Goal: Information Seeking & Learning: Learn about a topic

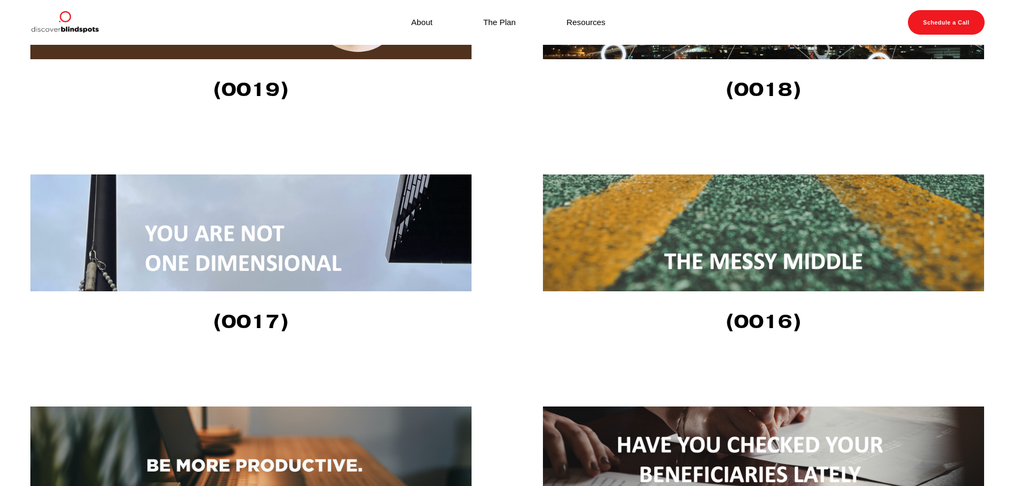
scroll to position [1656, 0]
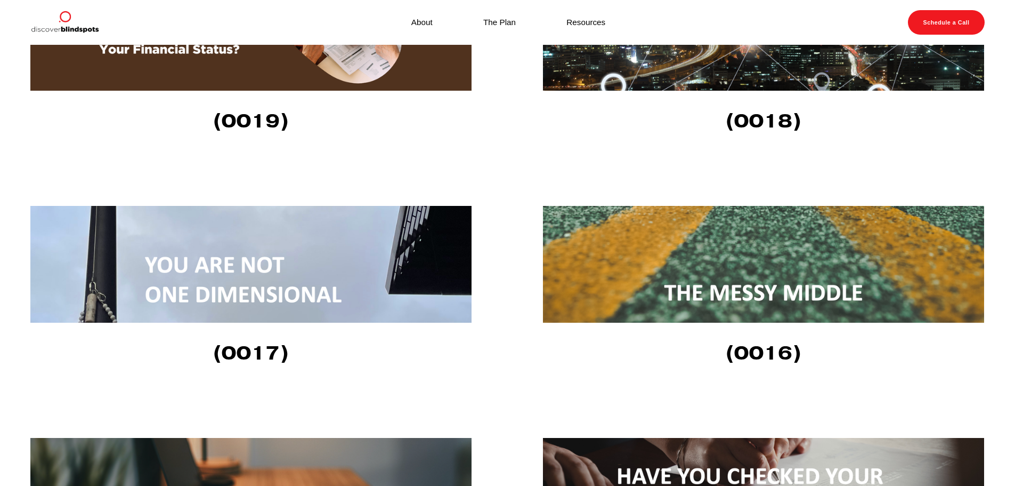
click at [760, 286] on img at bounding box center [763, 264] width 441 height 117
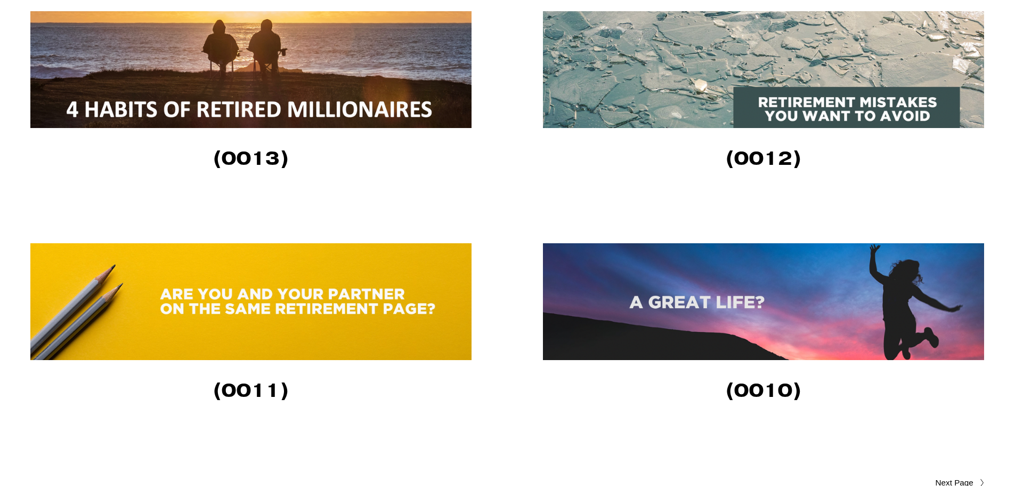
scroll to position [2295, 0]
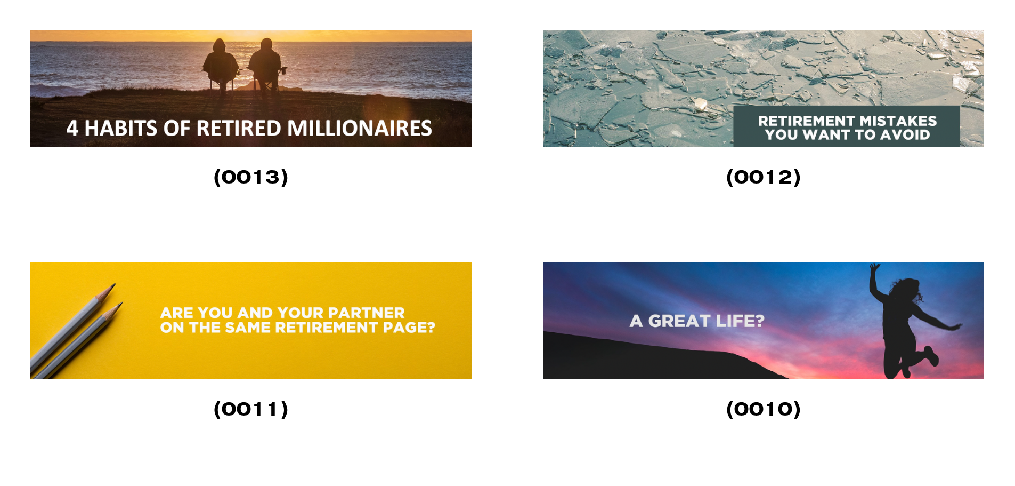
click at [917, 128] on img at bounding box center [763, 88] width 441 height 117
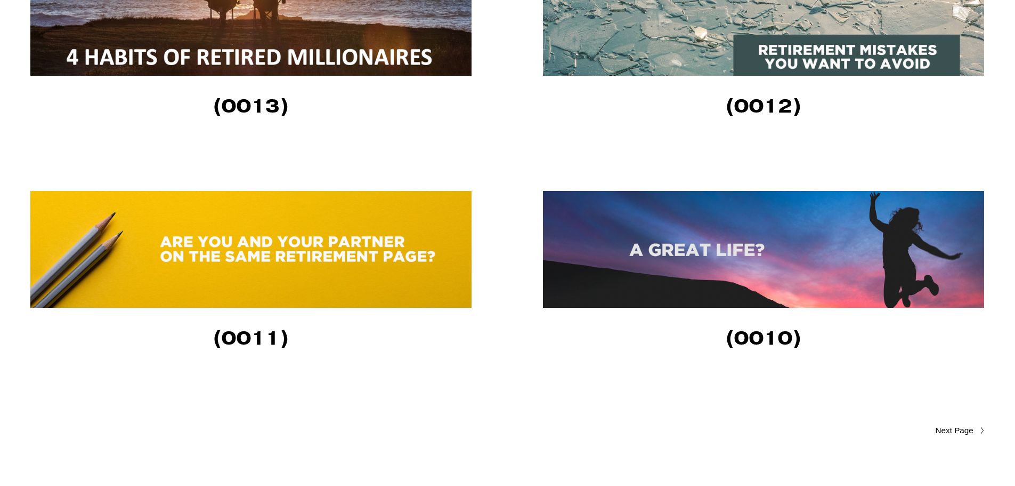
scroll to position [2348, 0]
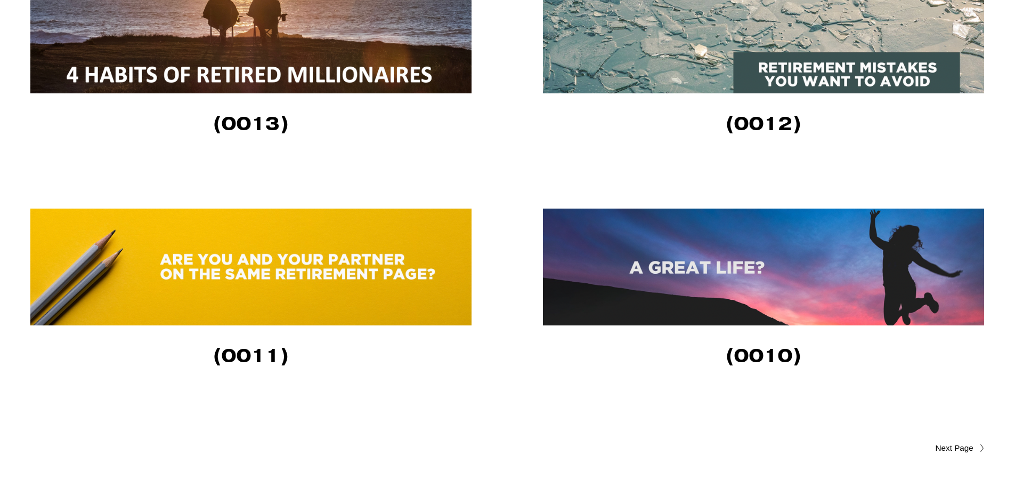
click at [757, 291] on img at bounding box center [763, 266] width 441 height 117
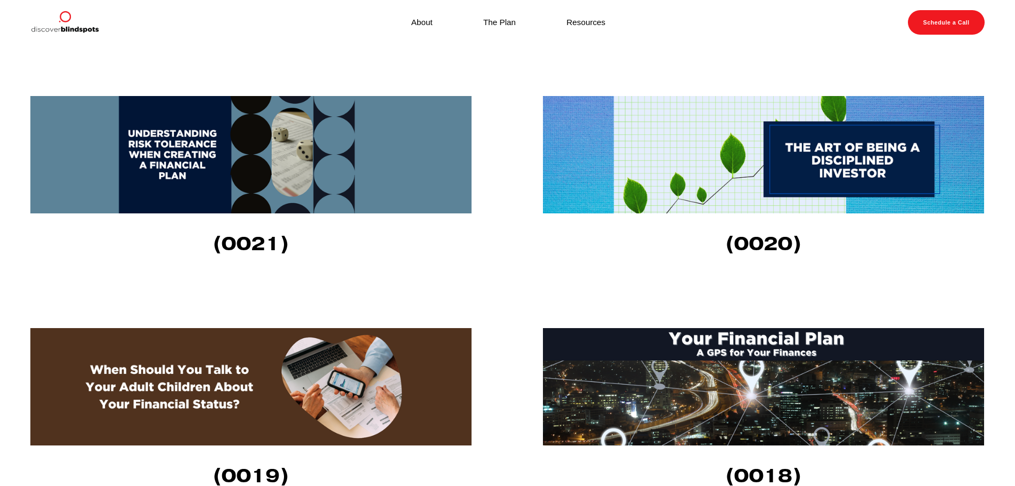
scroll to position [1282, 0]
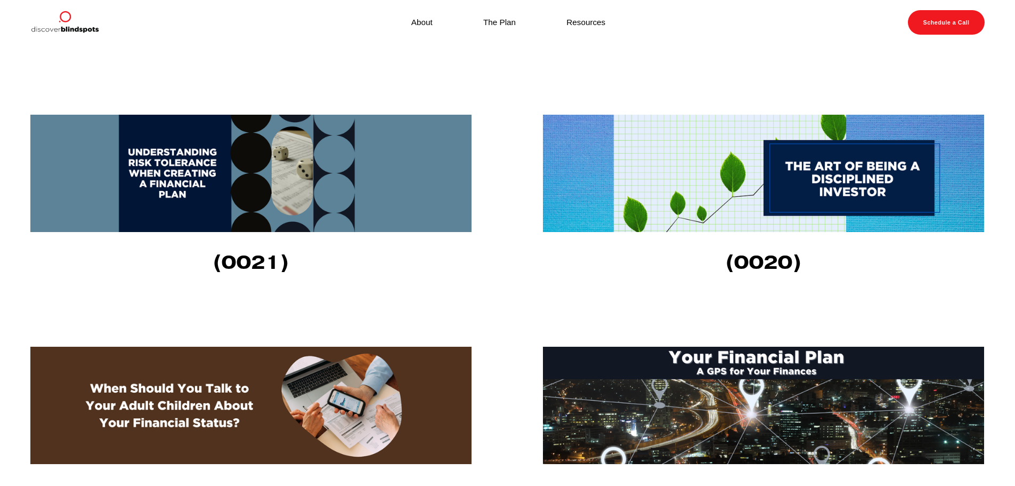
click at [803, 187] on img at bounding box center [763, 173] width 441 height 117
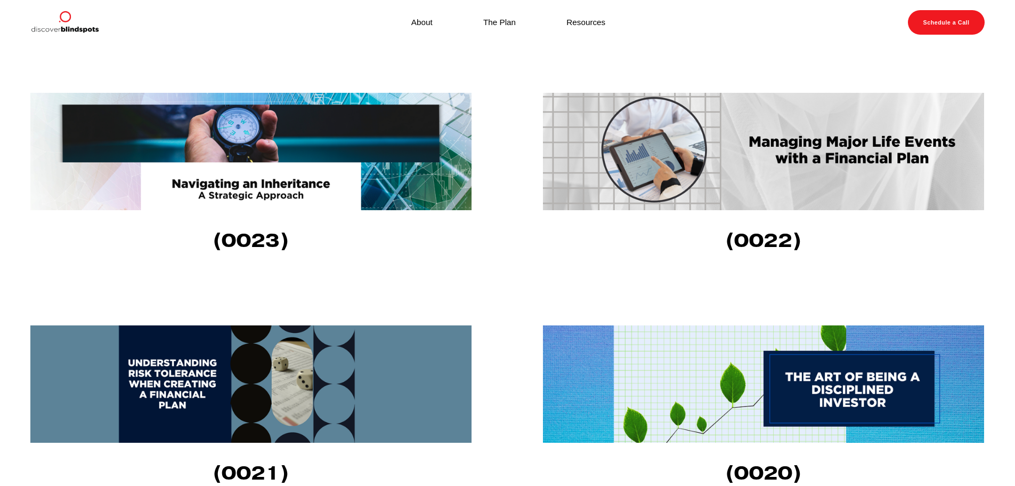
scroll to position [1069, 0]
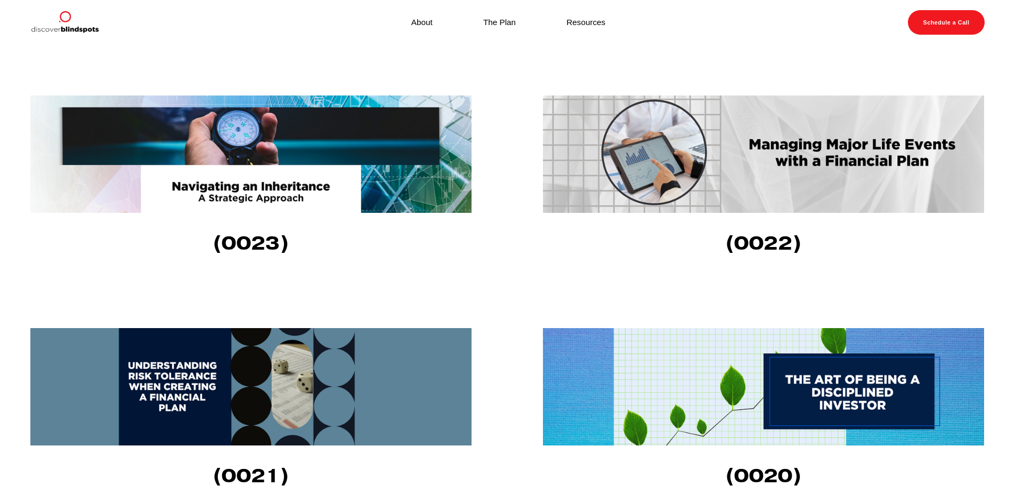
click at [828, 183] on img at bounding box center [763, 153] width 441 height 117
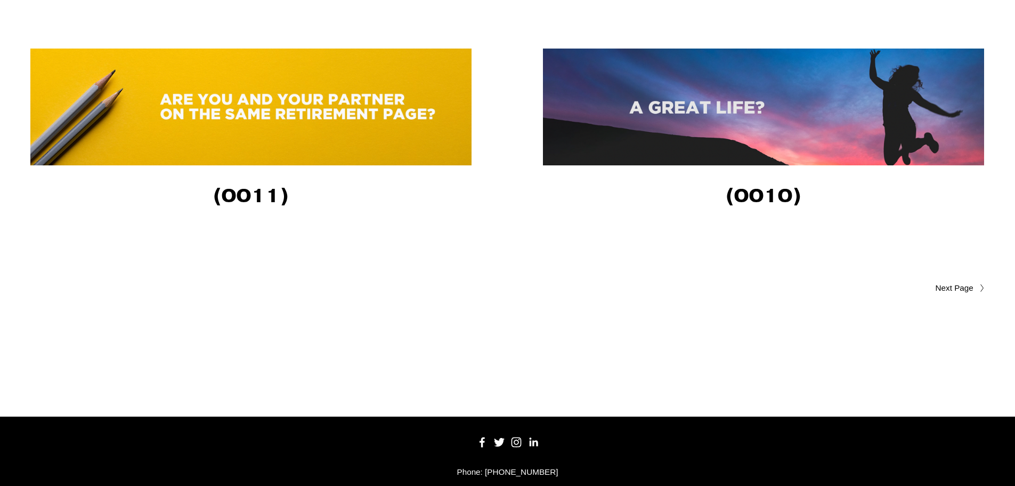
scroll to position [2455, 0]
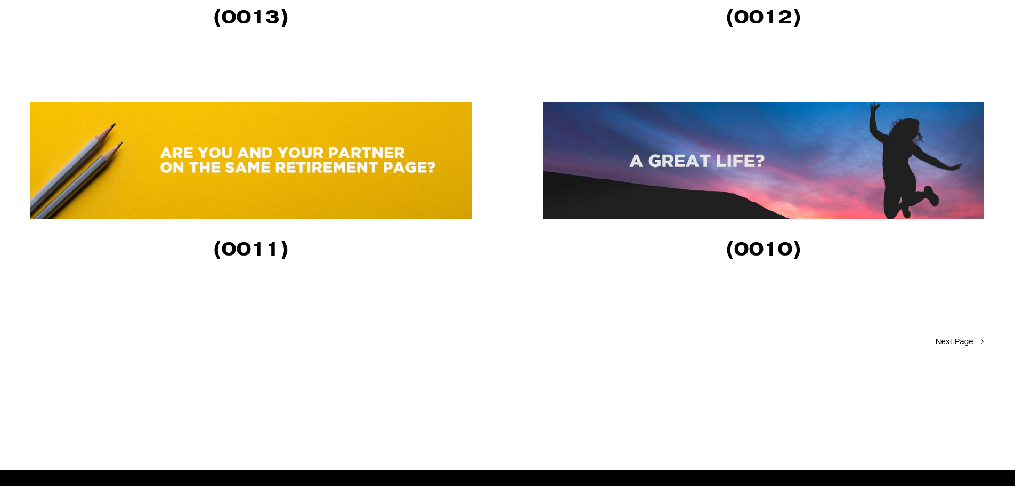
click at [737, 188] on img at bounding box center [763, 160] width 441 height 117
click at [973, 346] on span "Older Posts" at bounding box center [933, 341] width 80 height 13
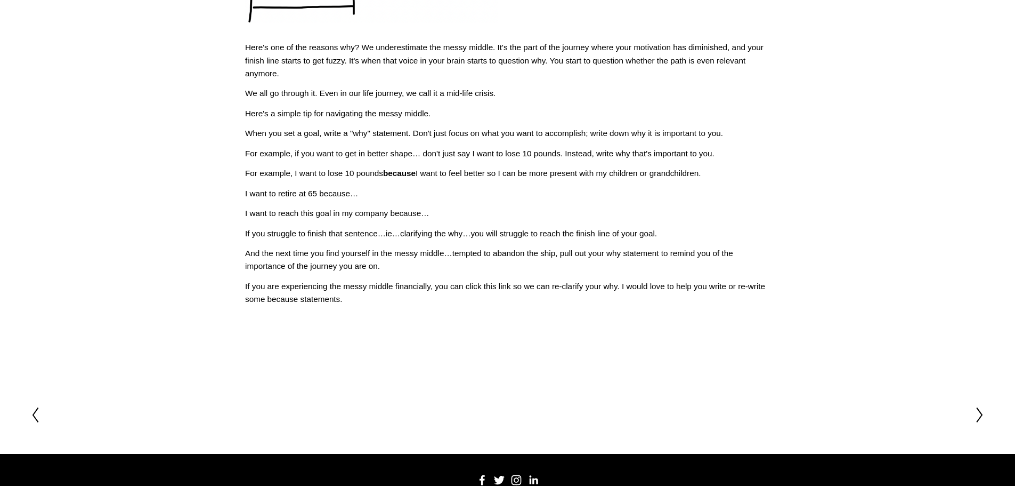
scroll to position [418, 0]
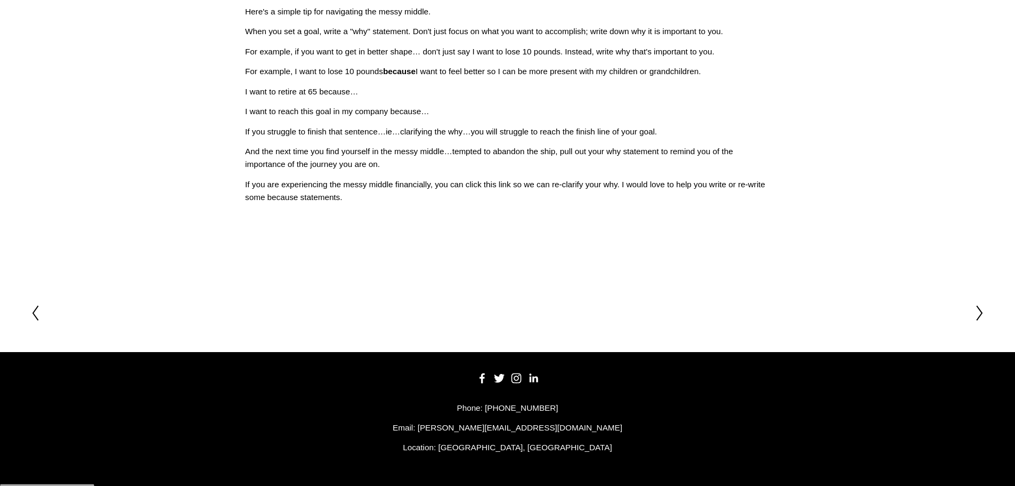
click at [38, 311] on icon at bounding box center [35, 312] width 10 height 17
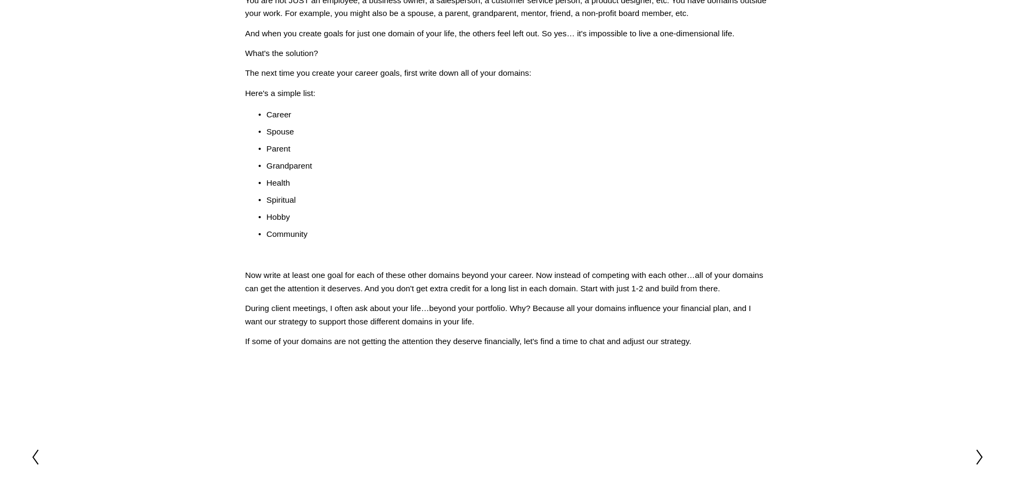
scroll to position [320, 0]
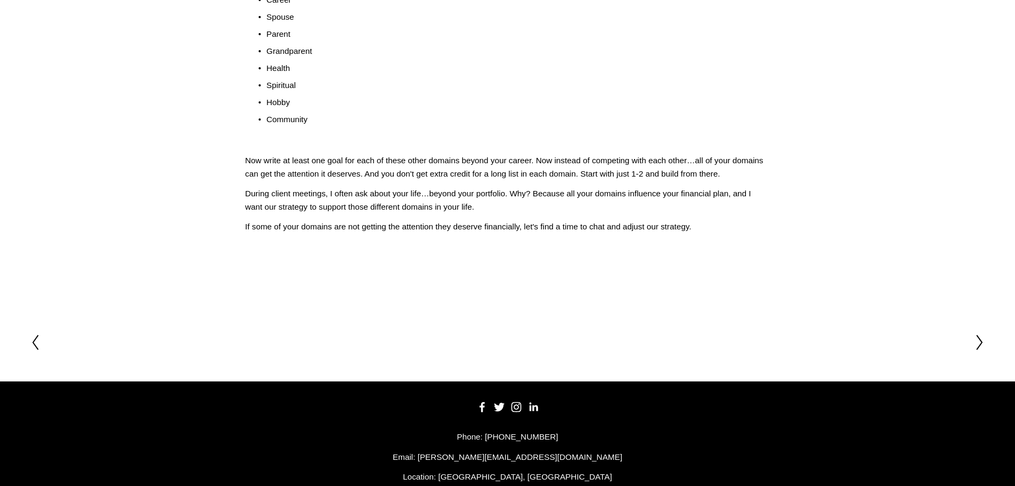
click at [37, 342] on icon at bounding box center [35, 342] width 10 height 17
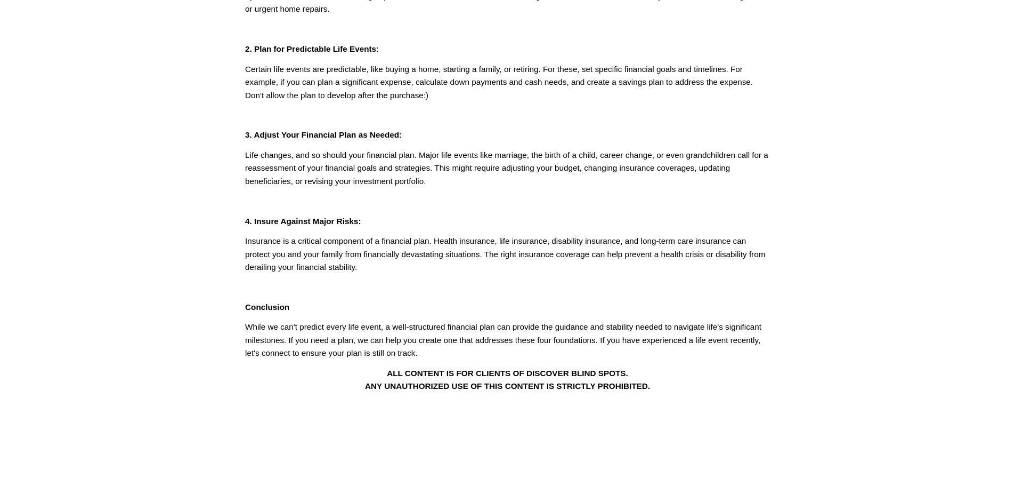
scroll to position [267, 0]
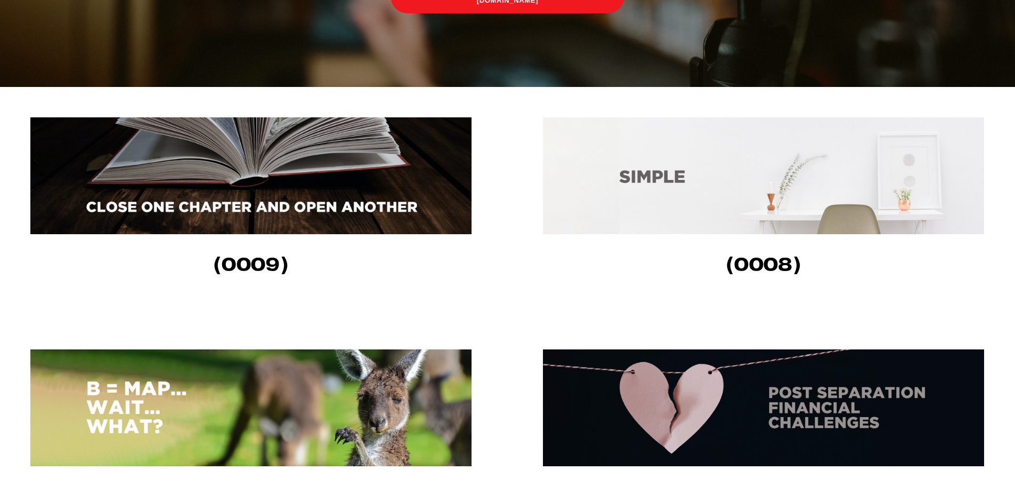
scroll to position [373, 0]
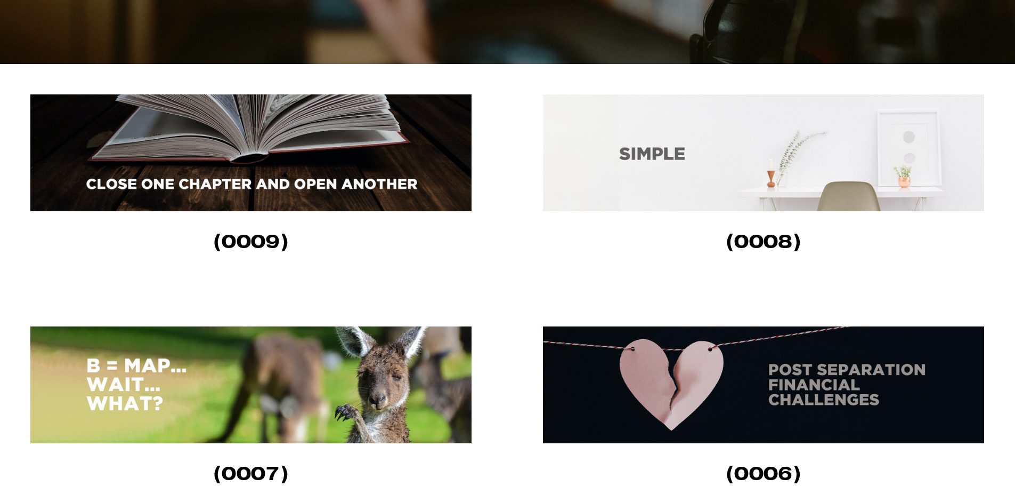
click at [740, 178] on img at bounding box center [763, 152] width 441 height 117
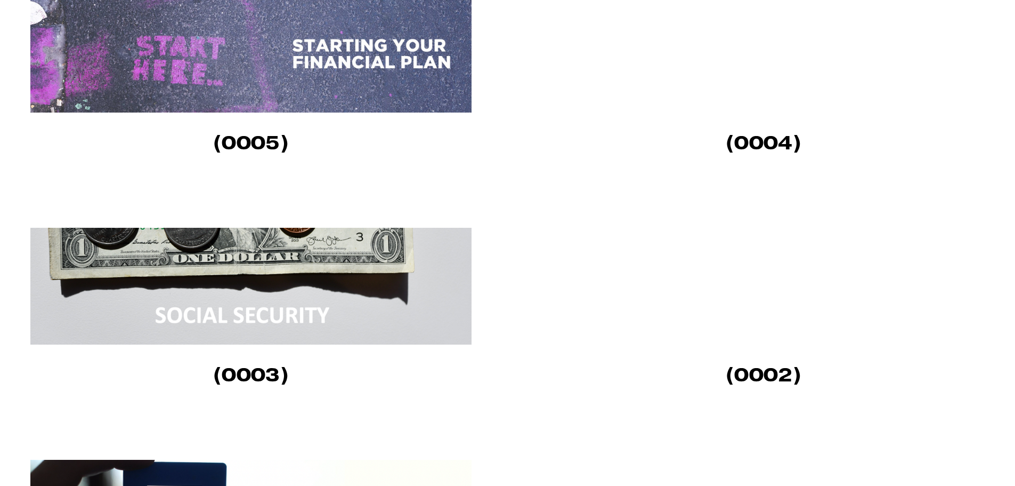
scroll to position [959, 0]
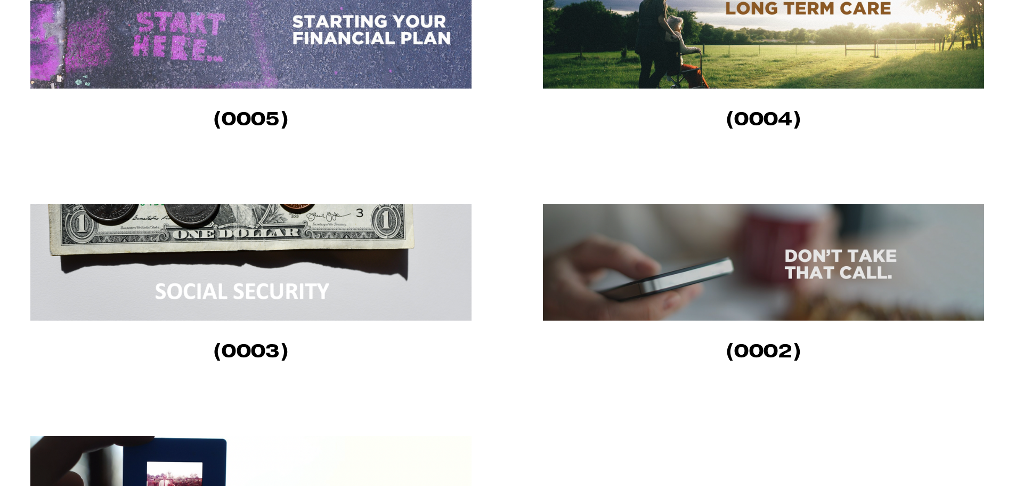
click at [832, 298] on img at bounding box center [763, 262] width 441 height 117
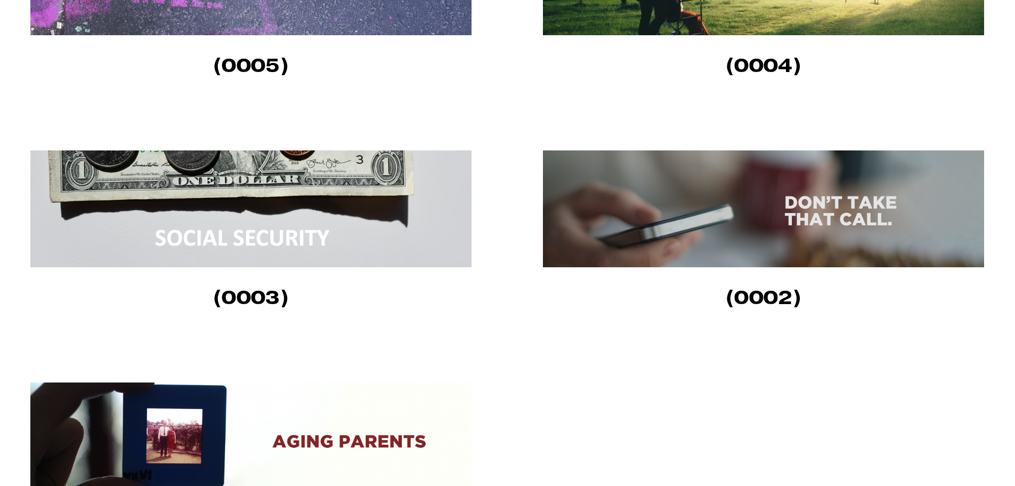
scroll to position [1386, 0]
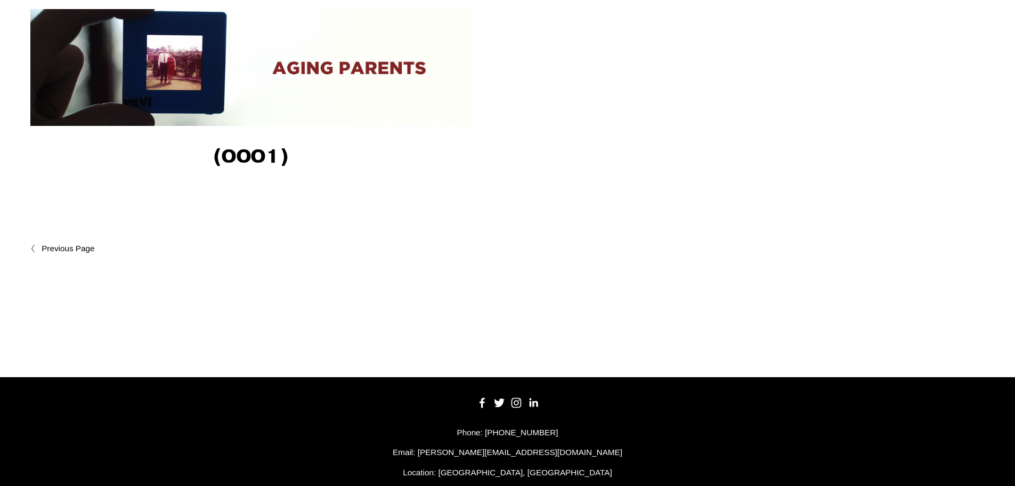
click at [44, 251] on span "Newer Posts" at bounding box center [91, 248] width 99 height 13
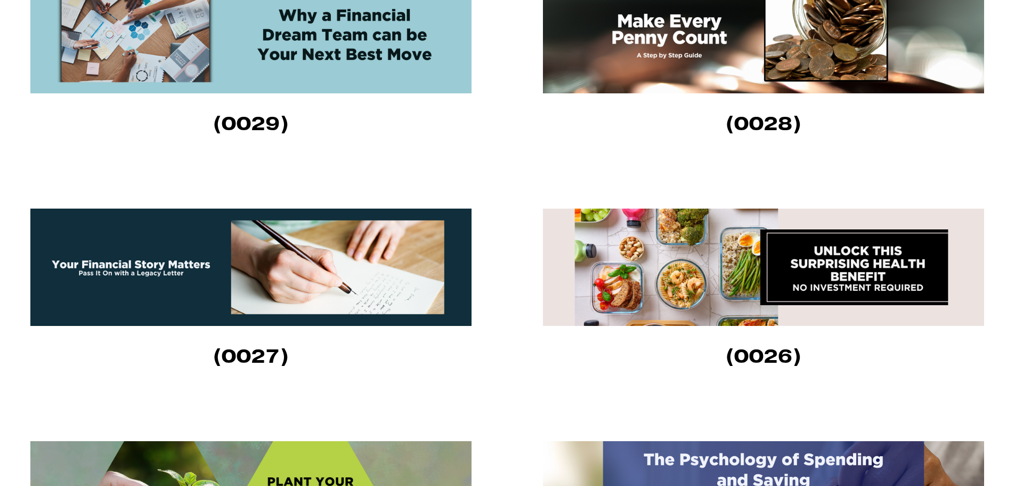
scroll to position [533, 0]
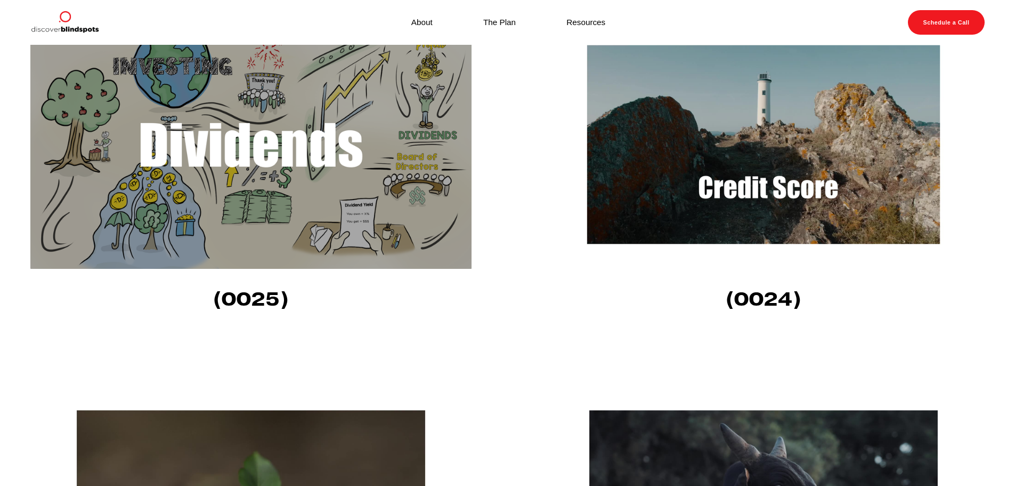
scroll to position [1066, 0]
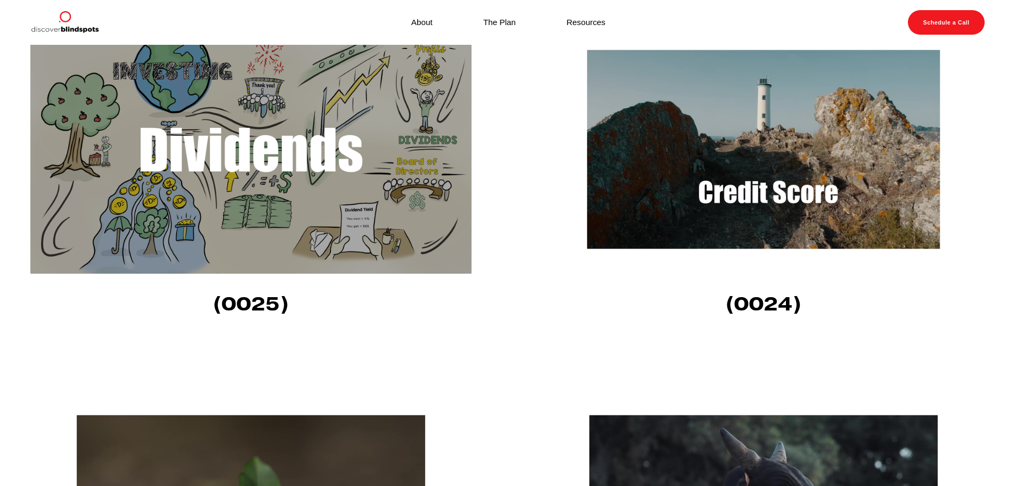
click at [305, 173] on img at bounding box center [250, 149] width 441 height 248
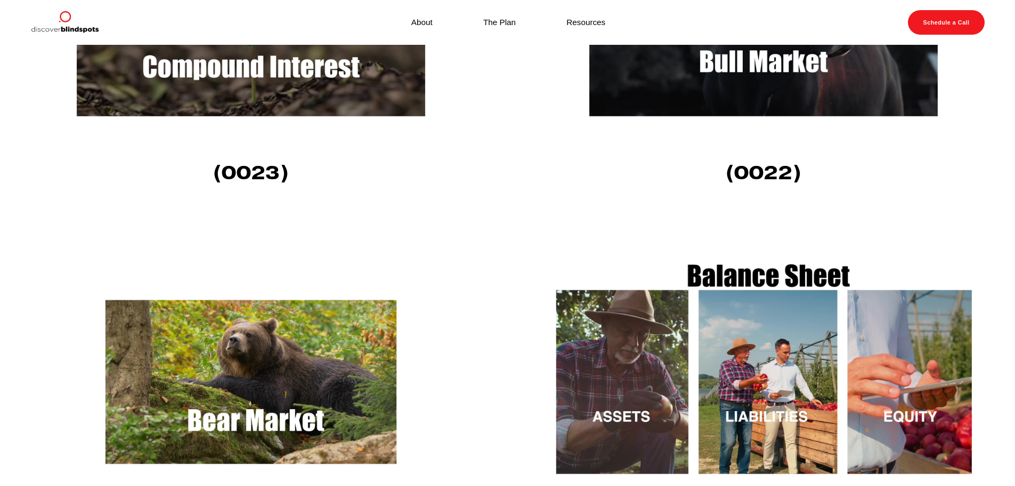
scroll to position [1492, 0]
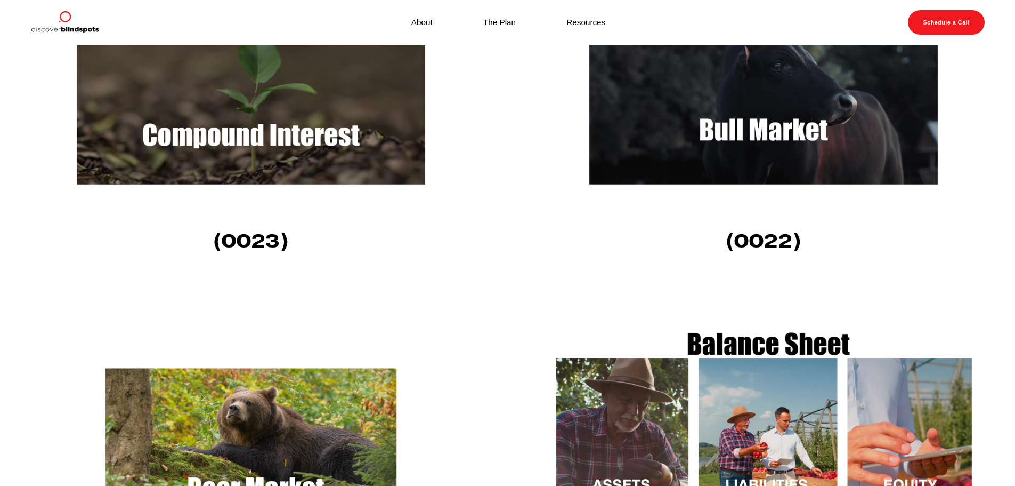
click at [300, 122] on img at bounding box center [250, 86] width 441 height 248
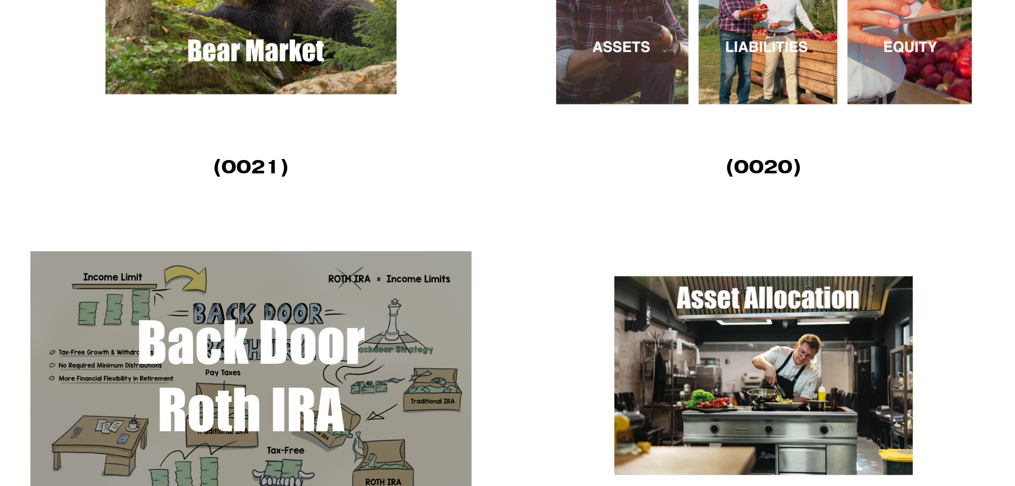
scroll to position [1972, 0]
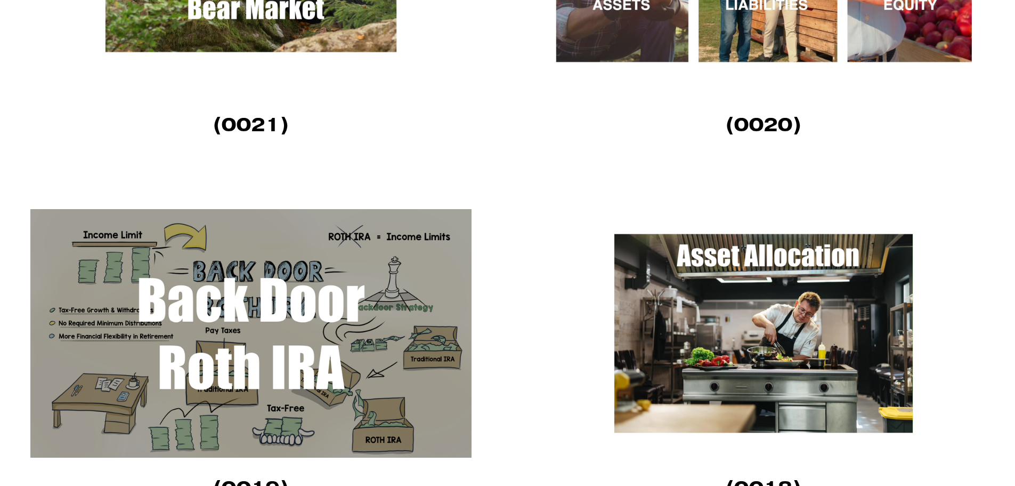
click at [796, 350] on img at bounding box center [763, 333] width 441 height 248
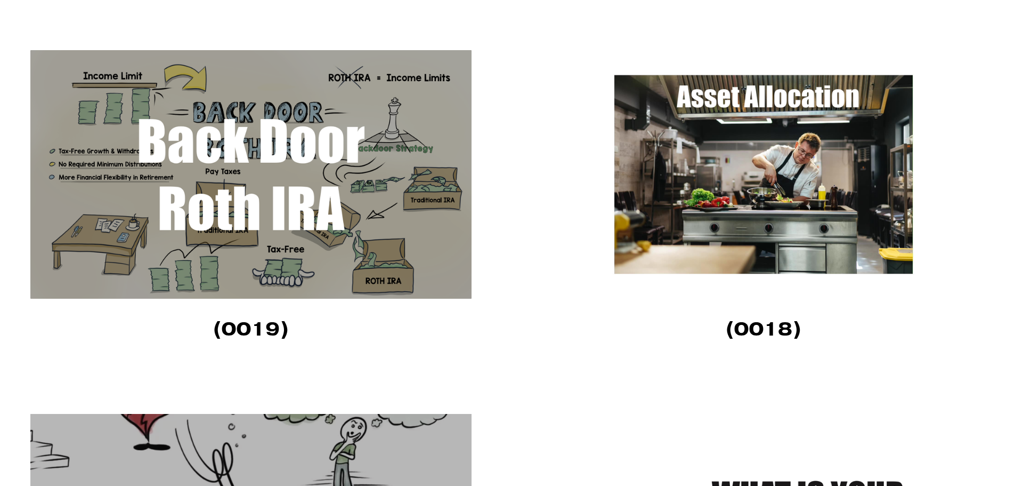
scroll to position [2345, 0]
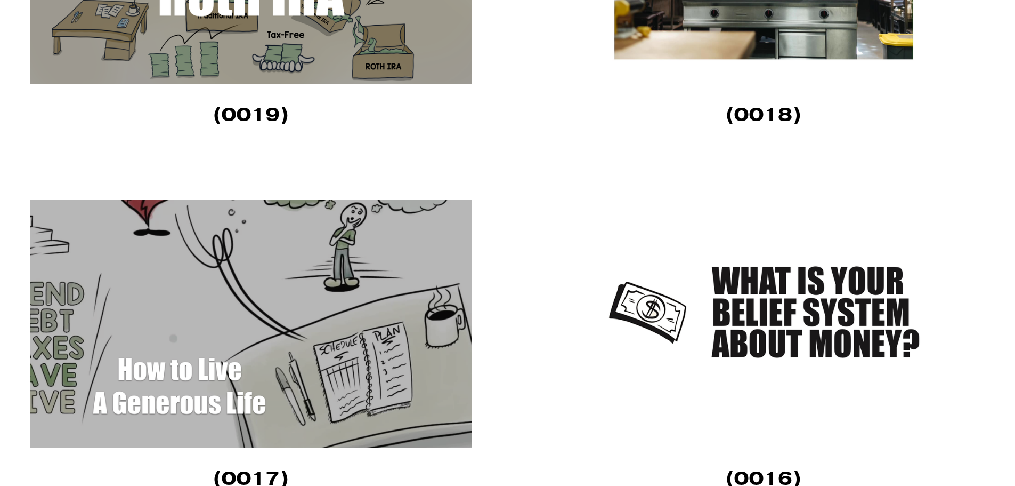
click at [282, 325] on img at bounding box center [250, 323] width 441 height 248
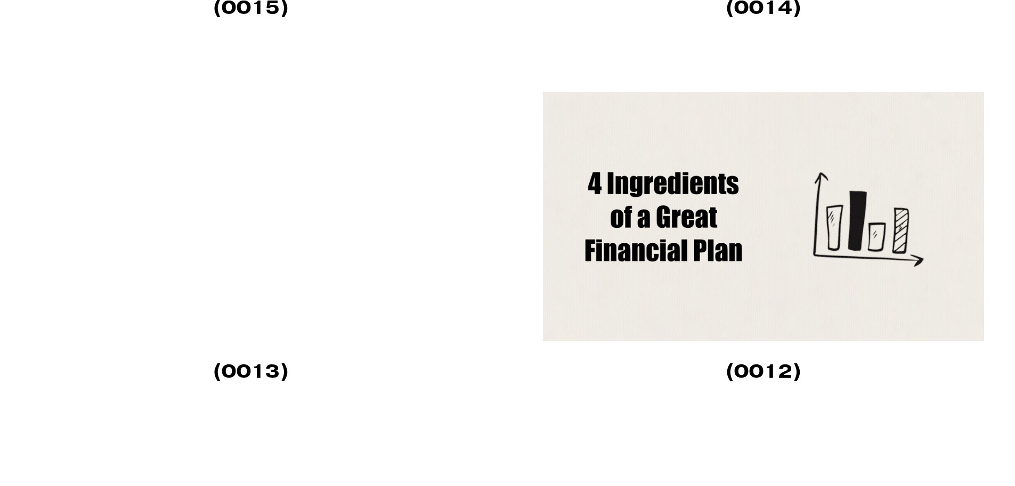
scroll to position [3198, 0]
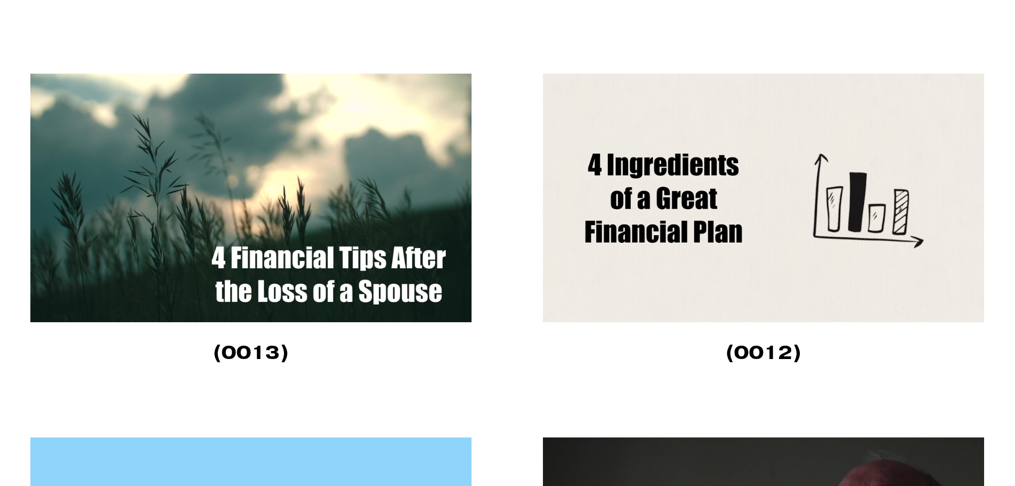
click at [816, 233] on img at bounding box center [763, 198] width 441 height 248
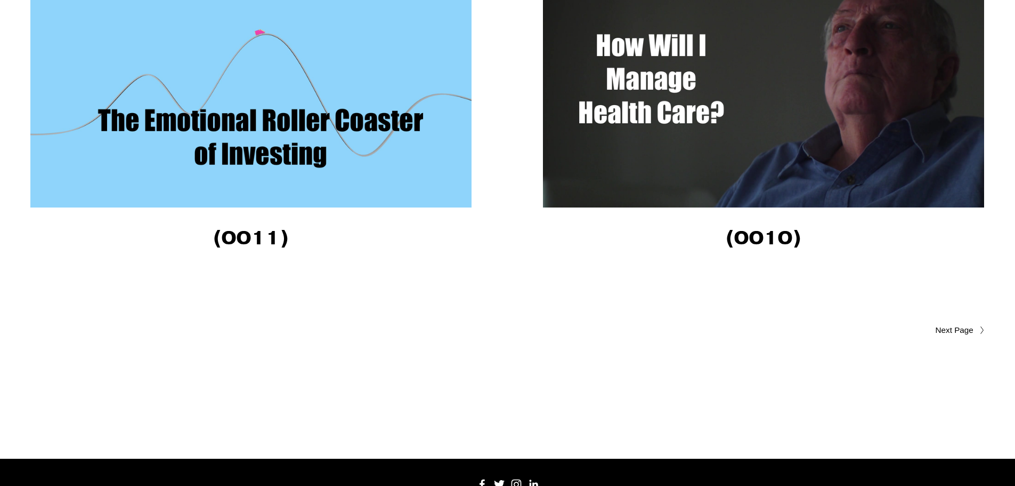
scroll to position [3678, 0]
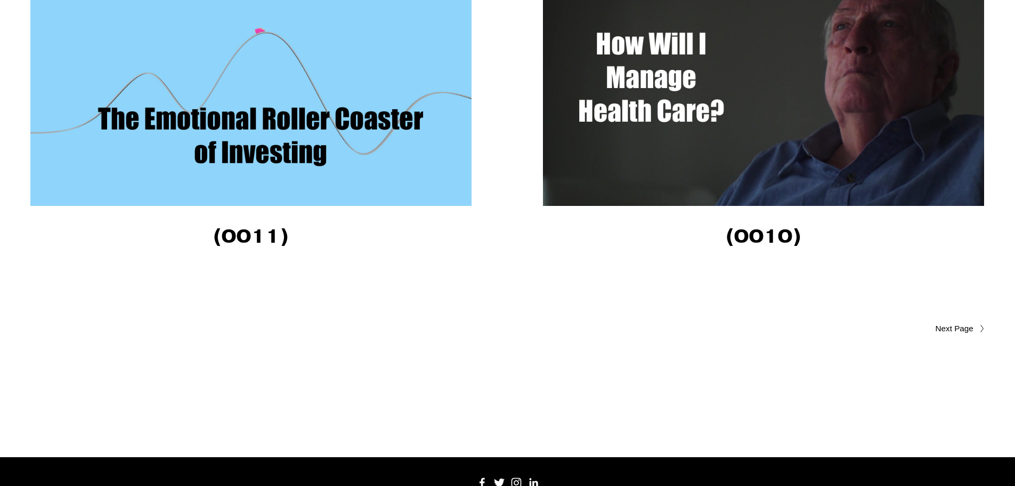
click at [324, 142] on img at bounding box center [250, 81] width 441 height 248
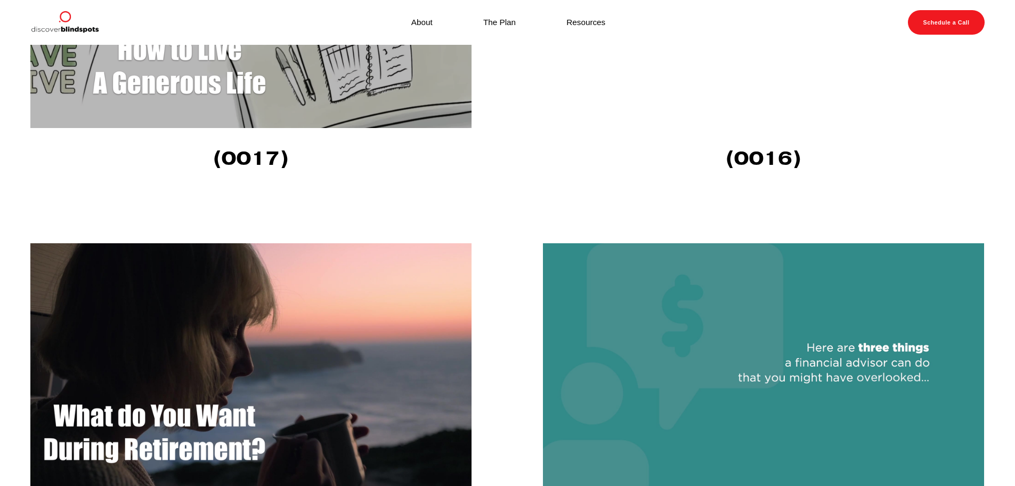
scroll to position [2399, 0]
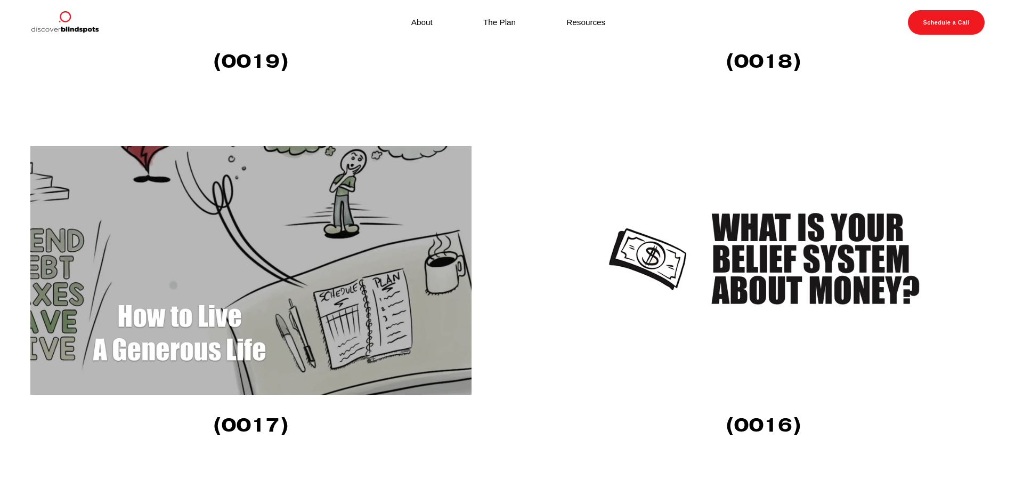
click at [773, 250] on img at bounding box center [763, 270] width 441 height 248
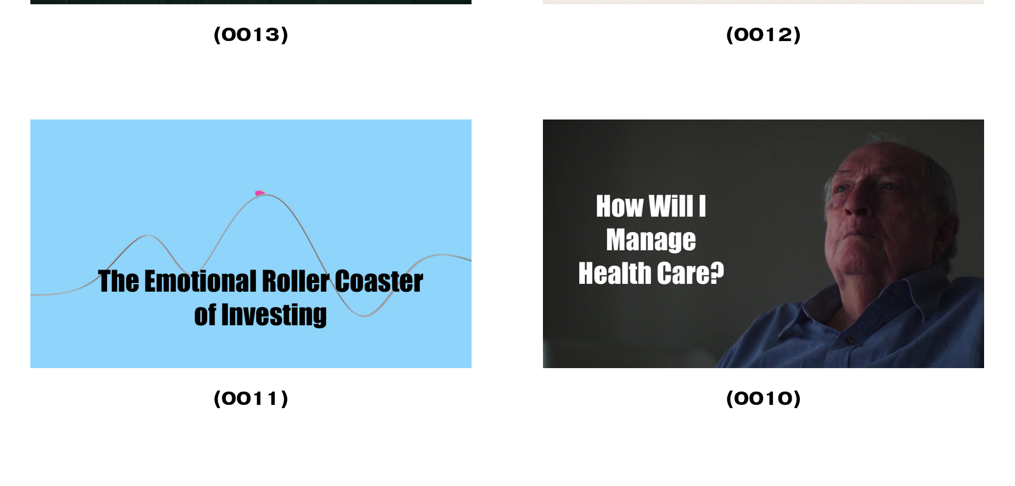
scroll to position [3518, 0]
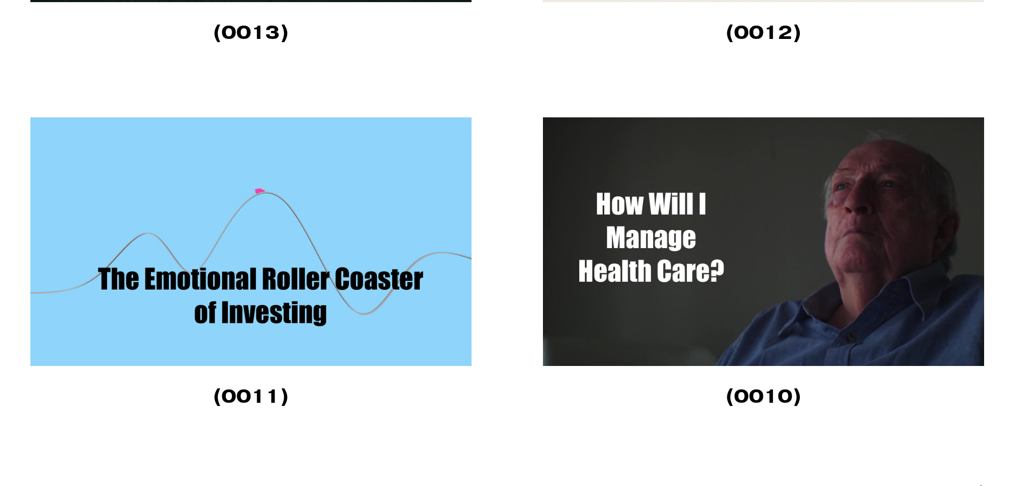
click at [294, 292] on img at bounding box center [250, 241] width 441 height 248
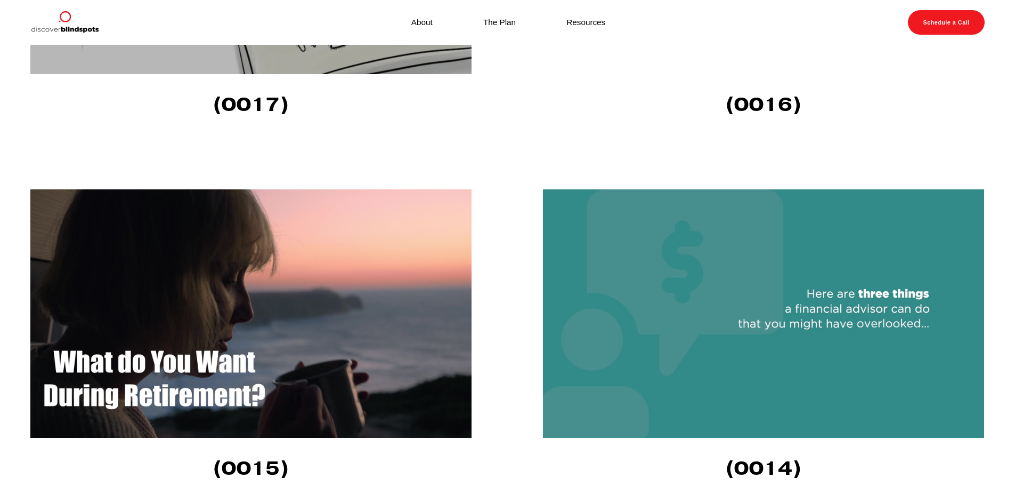
scroll to position [2718, 0]
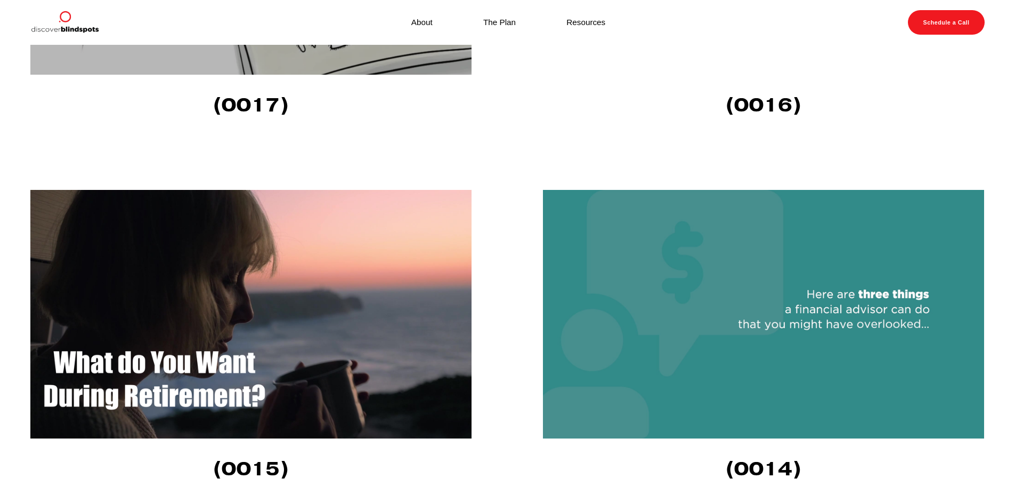
click at [679, 285] on img at bounding box center [763, 314] width 441 height 248
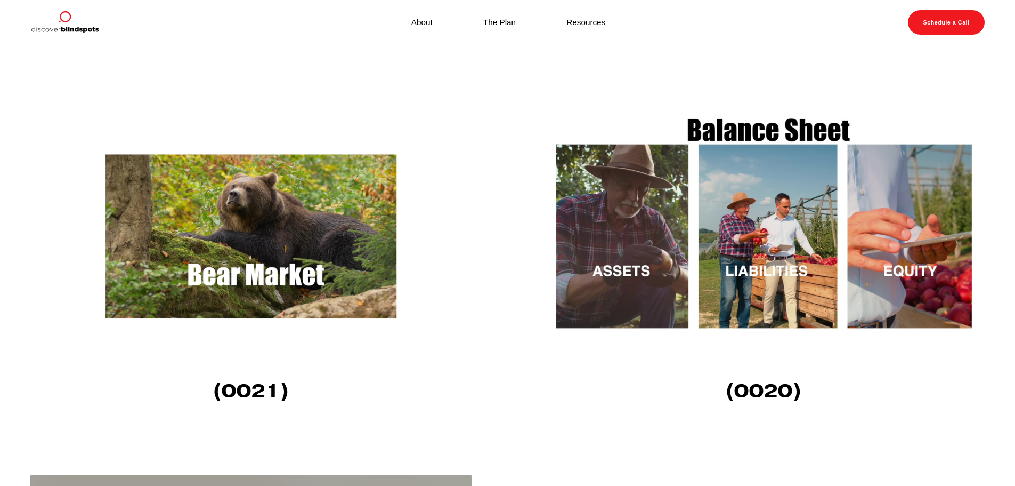
scroll to position [1706, 0]
click at [836, 232] on img at bounding box center [763, 236] width 441 height 248
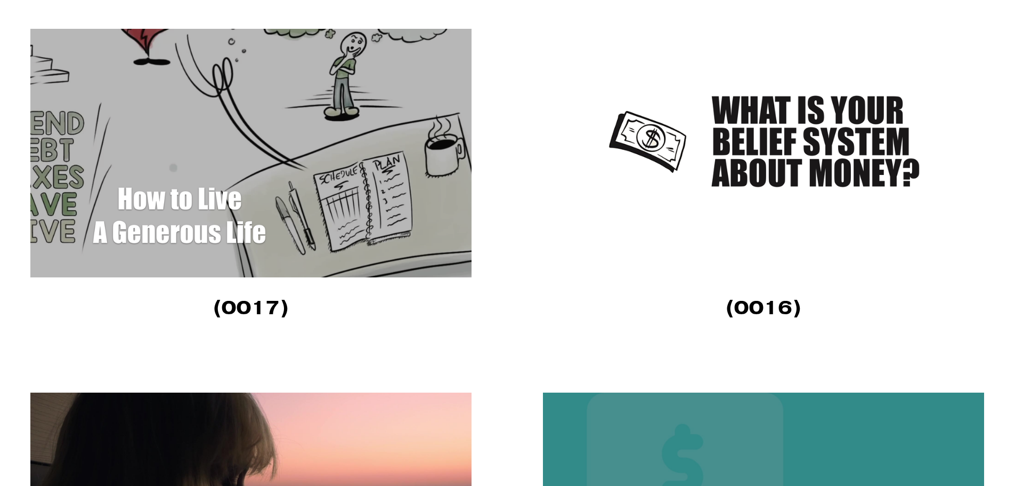
scroll to position [2558, 0]
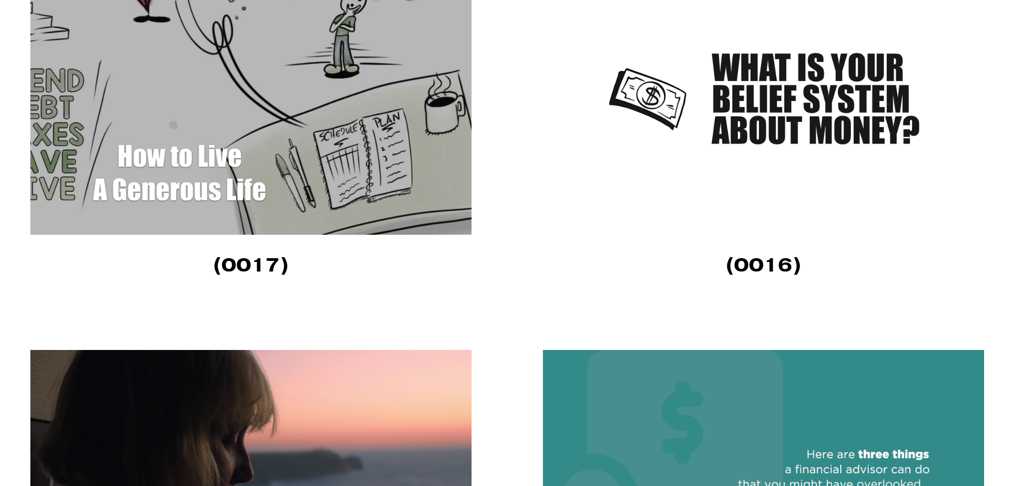
click at [748, 169] on img at bounding box center [763, 110] width 441 height 248
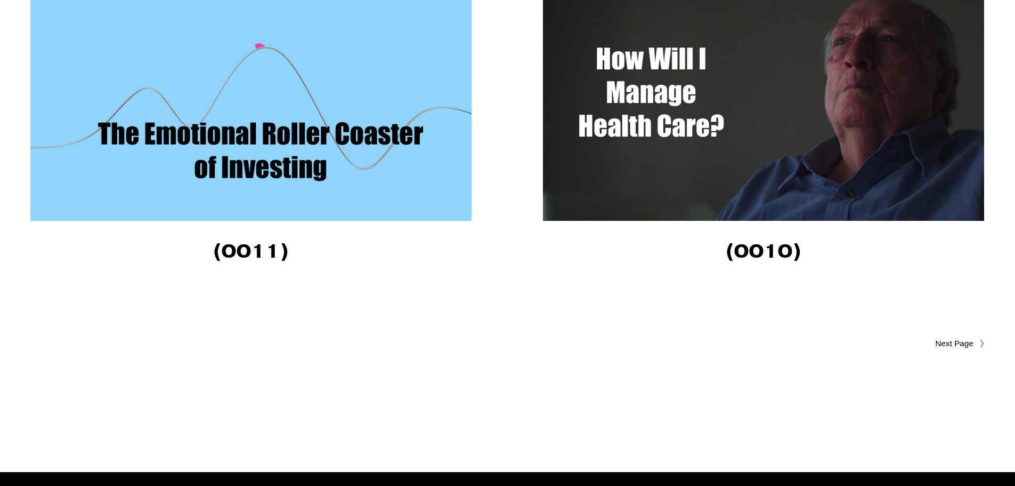
scroll to position [3678, 0]
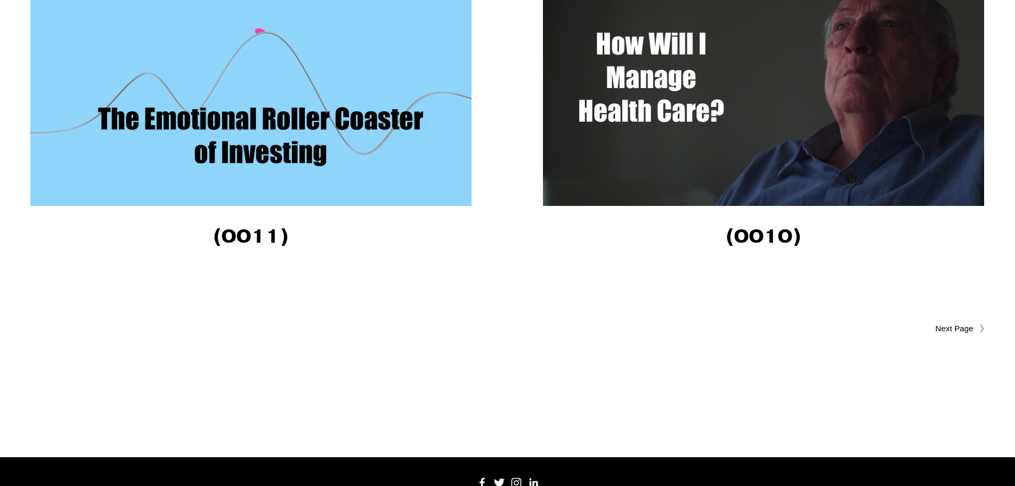
click at [328, 124] on img at bounding box center [250, 81] width 441 height 248
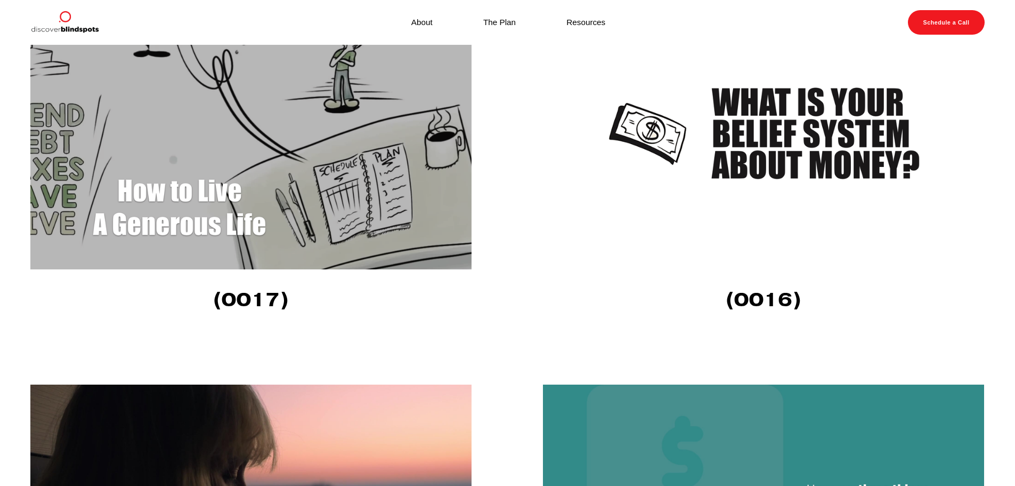
scroll to position [2505, 0]
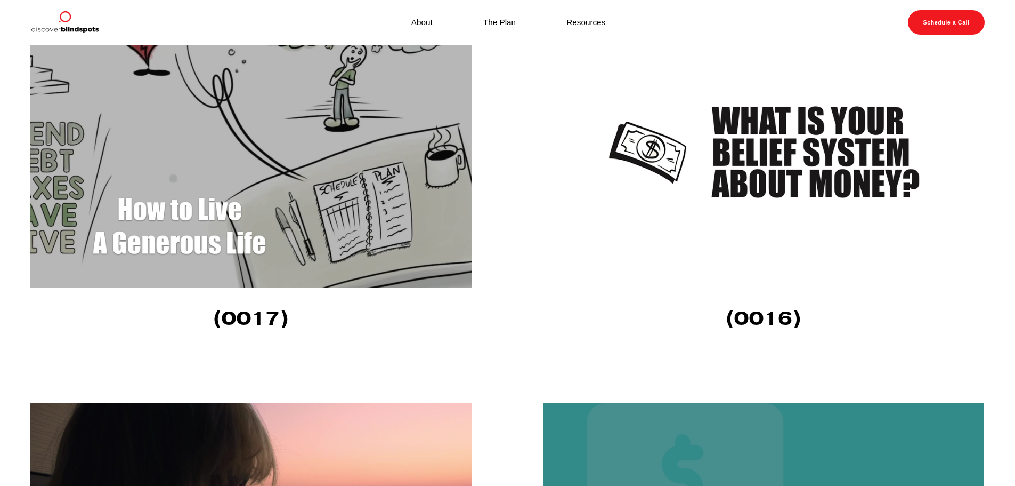
click at [736, 185] on img at bounding box center [763, 163] width 441 height 248
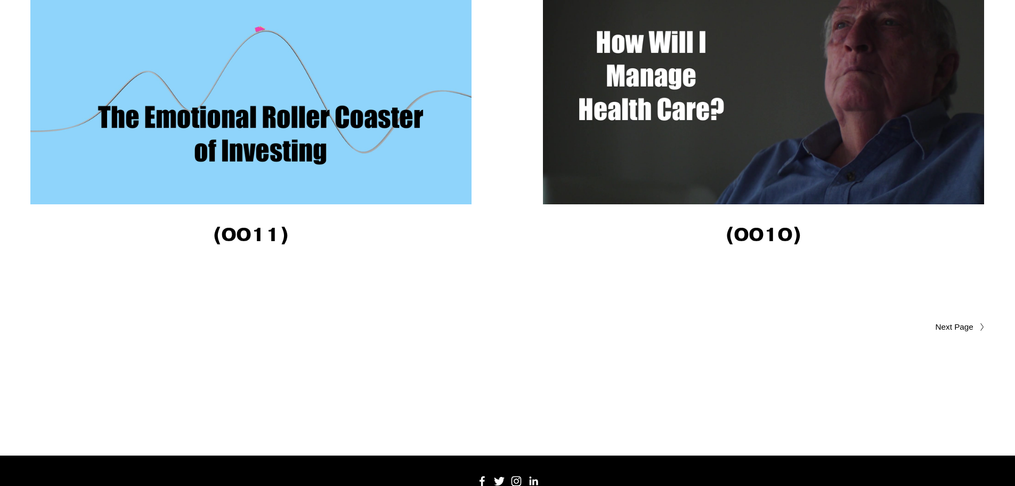
scroll to position [3731, 0]
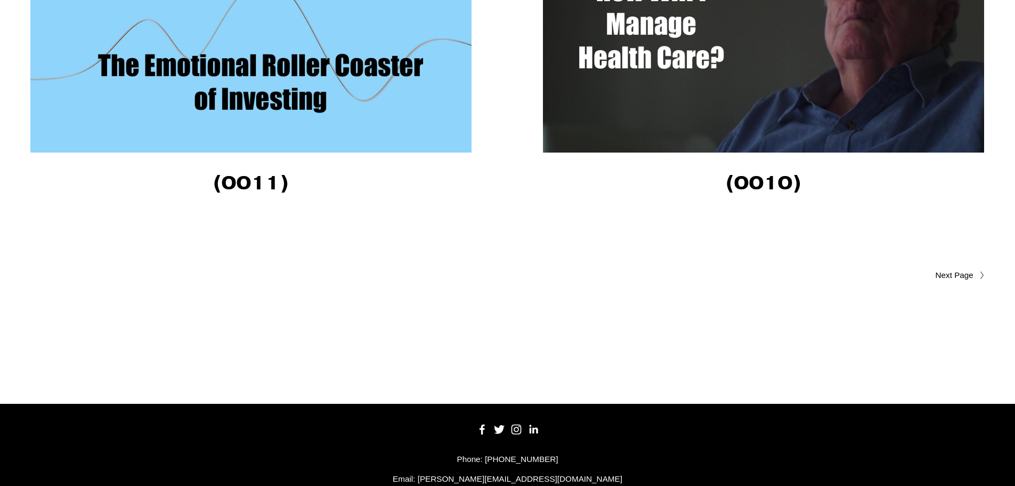
click at [953, 278] on span "Older Posts" at bounding box center [933, 275] width 80 height 13
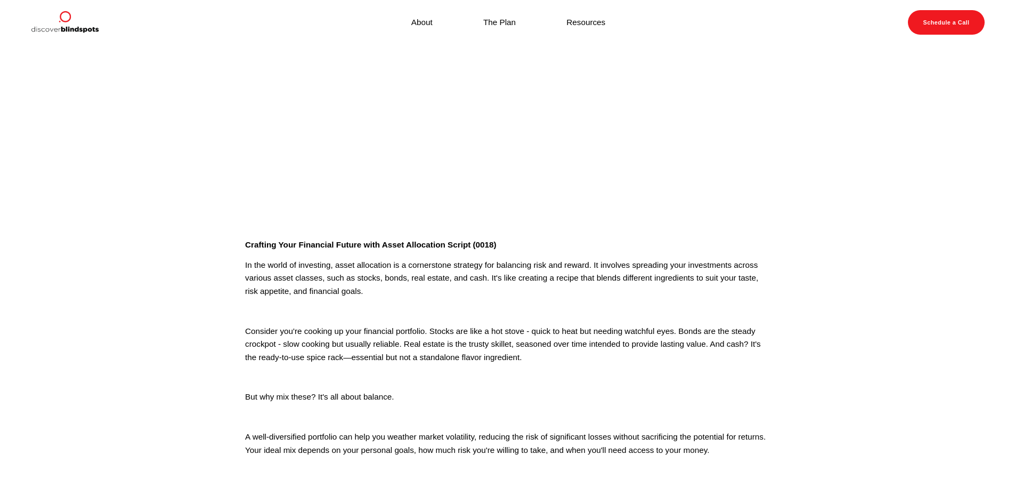
scroll to position [53, 0]
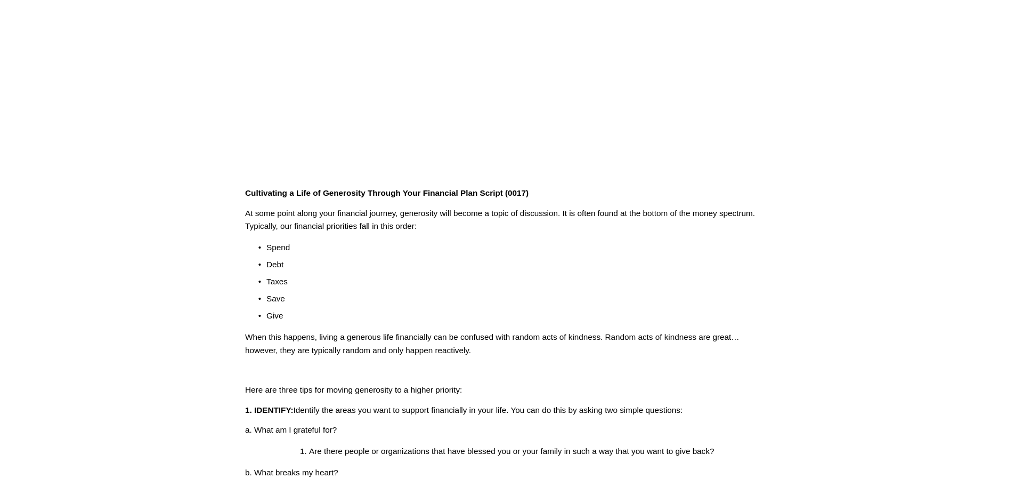
scroll to position [426, 0]
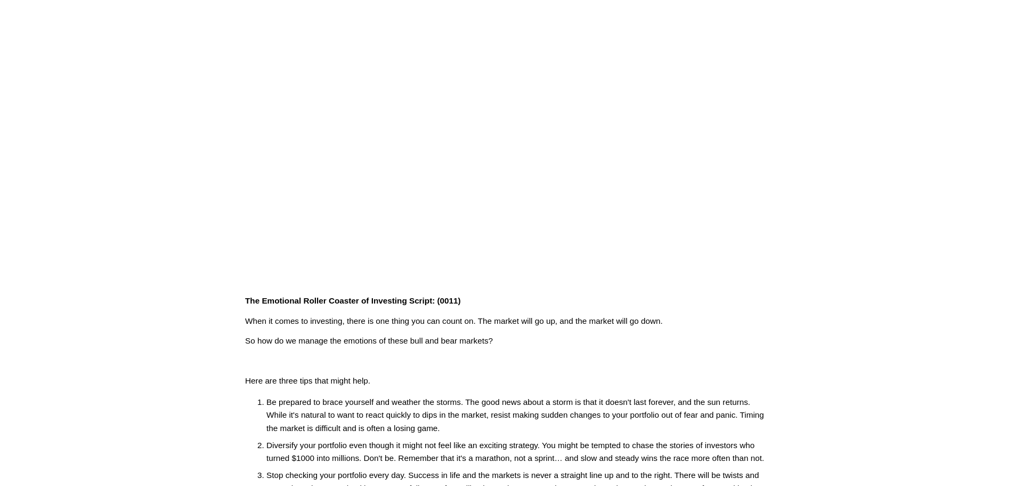
scroll to position [213, 0]
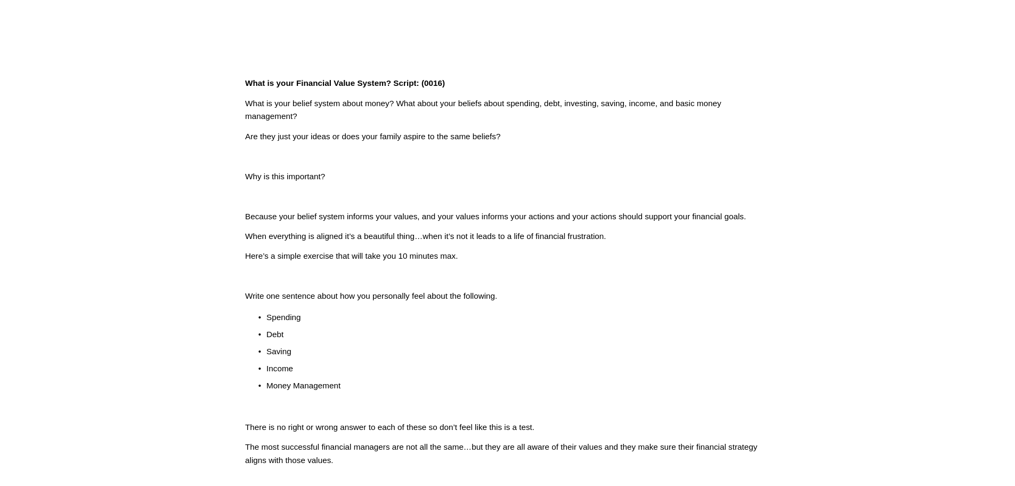
scroll to position [373, 0]
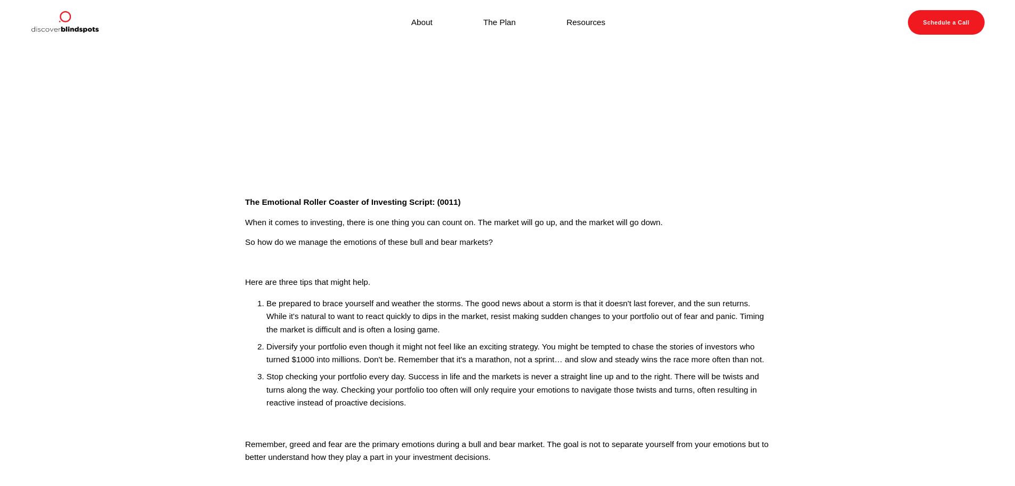
scroll to position [53, 0]
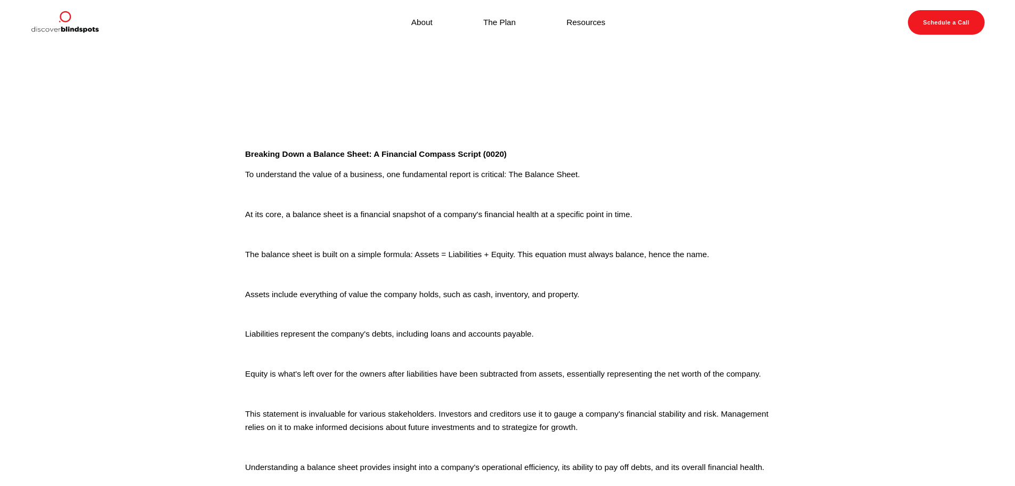
scroll to position [53, 0]
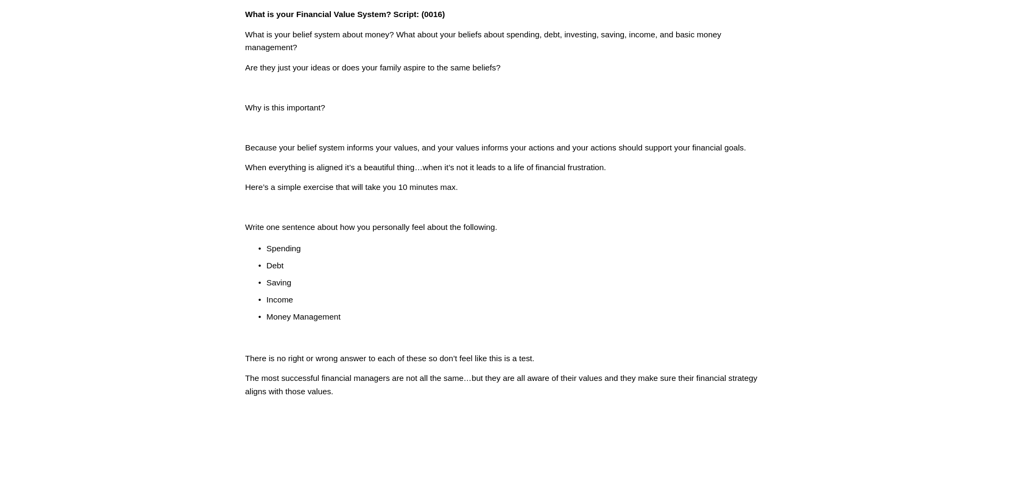
scroll to position [373, 0]
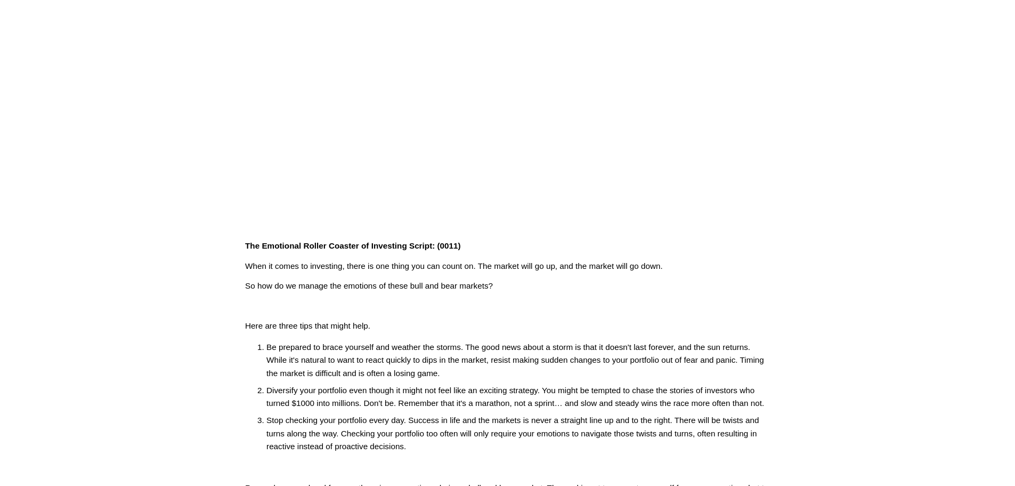
scroll to position [160, 0]
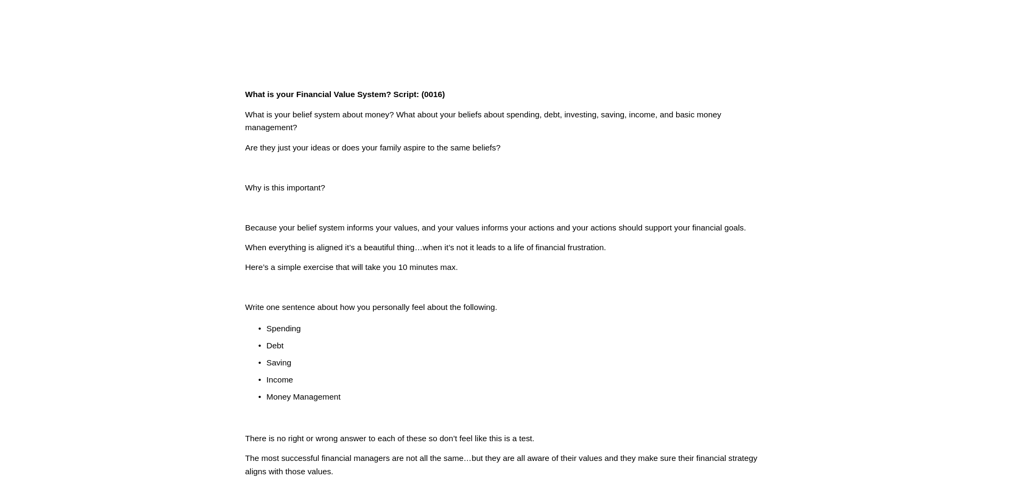
scroll to position [107, 0]
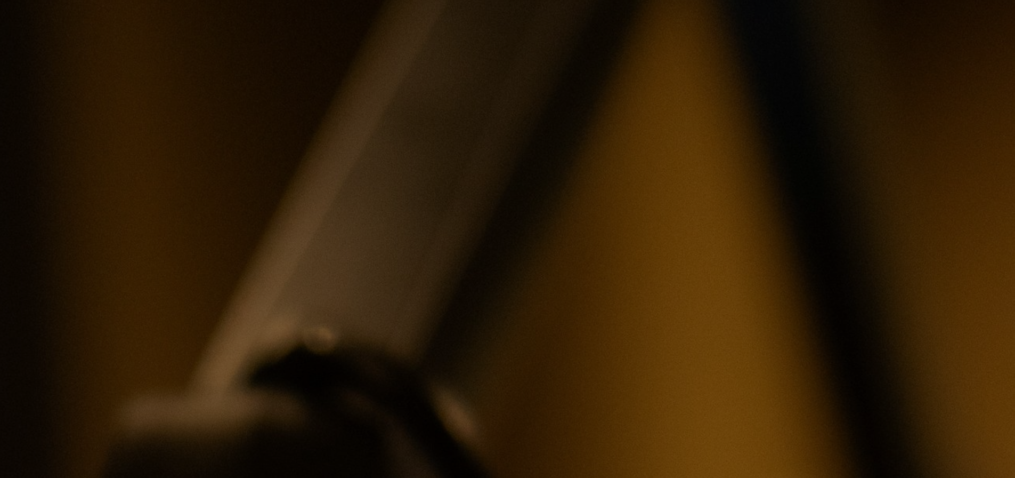
scroll to position [213, 0]
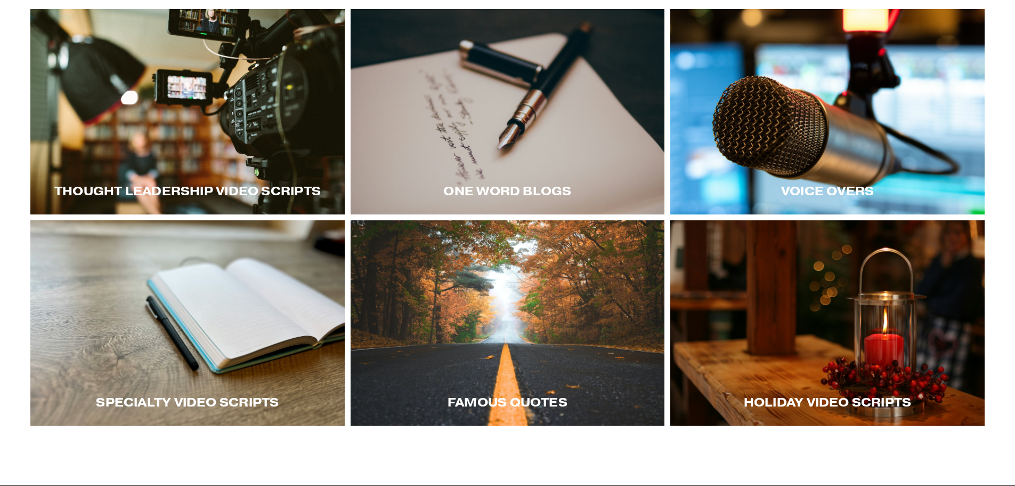
scroll to position [212, 0]
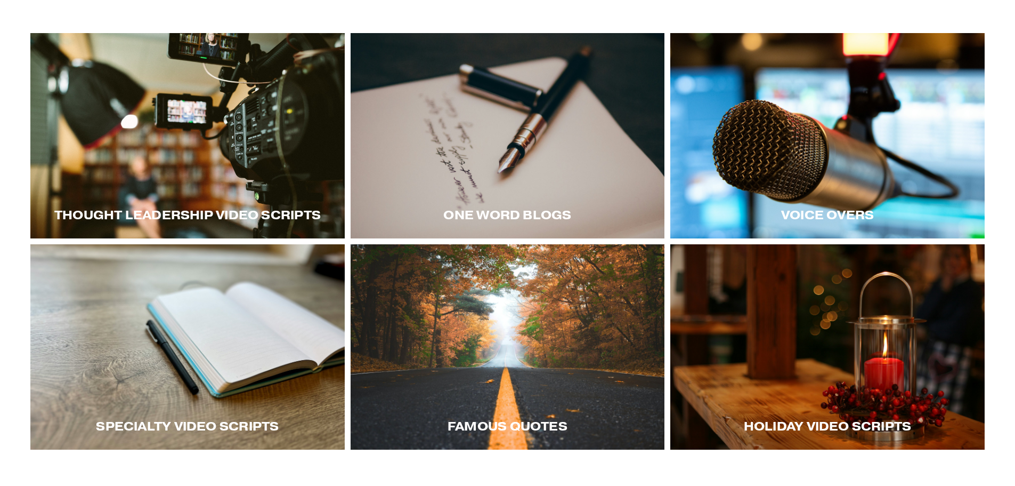
click at [819, 149] on div at bounding box center [828, 135] width 314 height 205
click at [189, 378] on div at bounding box center [187, 346] width 314 height 205
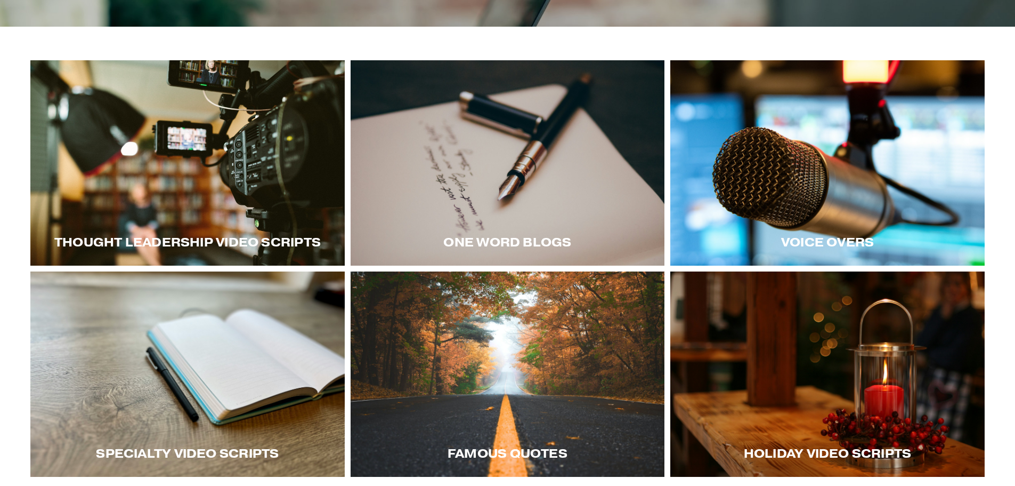
scroll to position [159, 0]
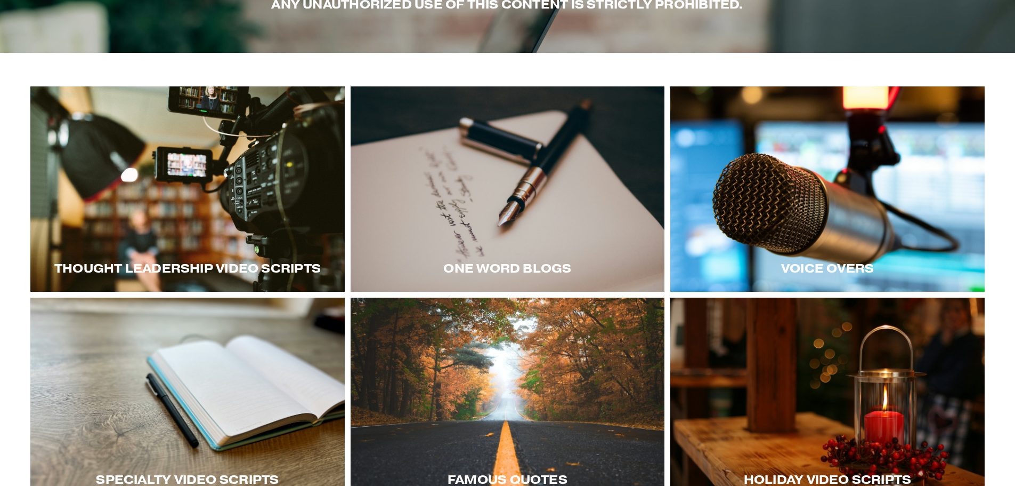
click at [828, 219] on div at bounding box center [828, 188] width 314 height 205
click at [208, 398] on div at bounding box center [187, 399] width 314 height 205
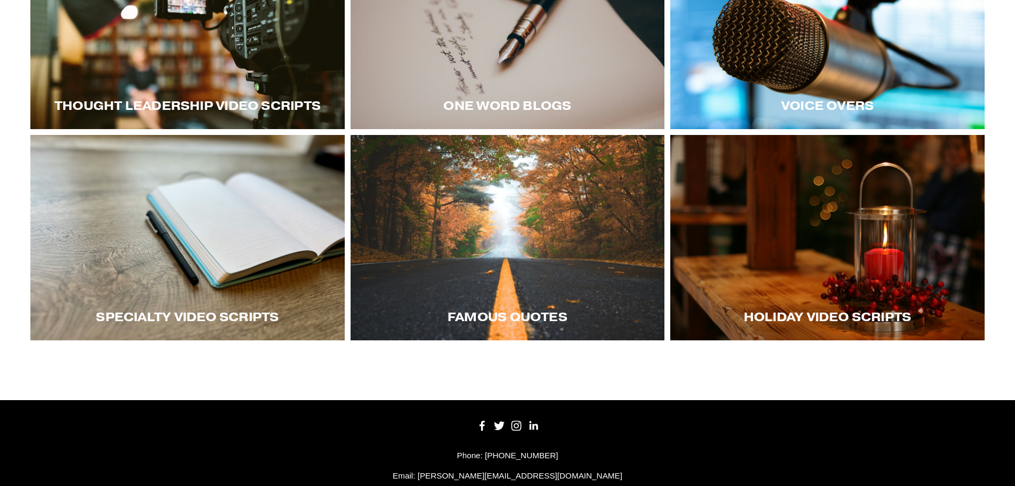
scroll to position [319, 0]
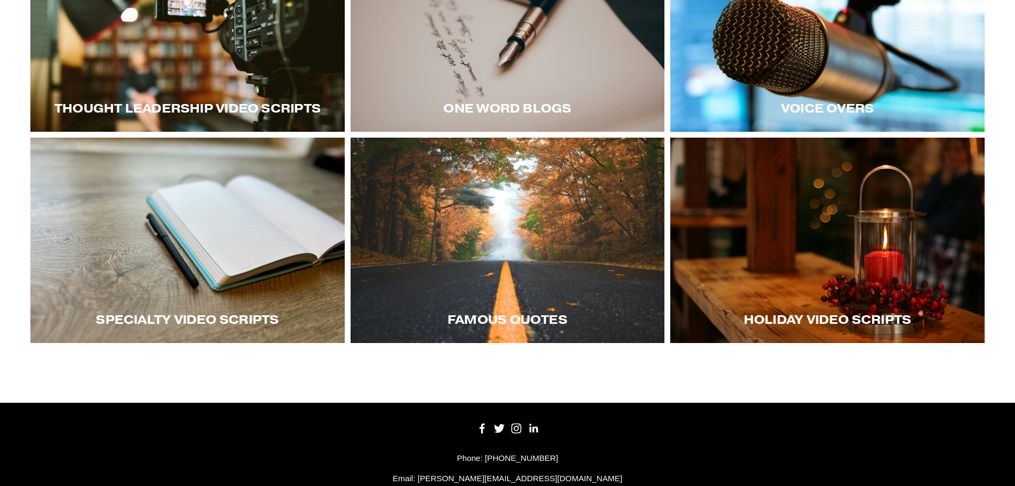
click at [771, 289] on div at bounding box center [828, 240] width 314 height 205
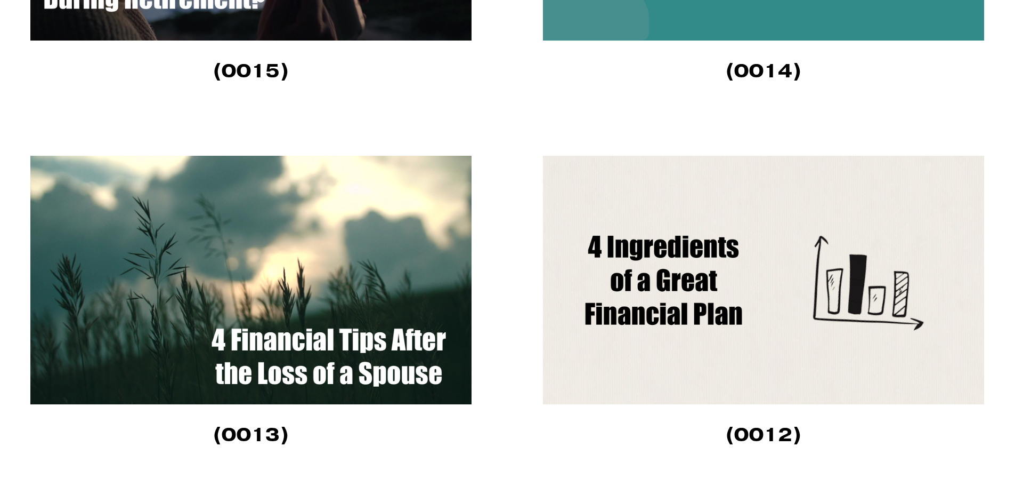
scroll to position [3145, 0]
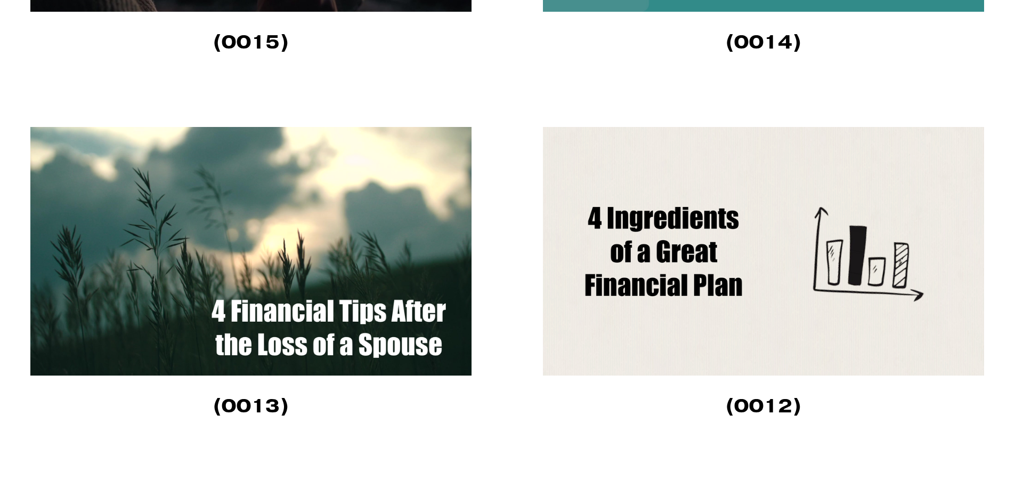
click at [682, 249] on img at bounding box center [763, 251] width 441 height 248
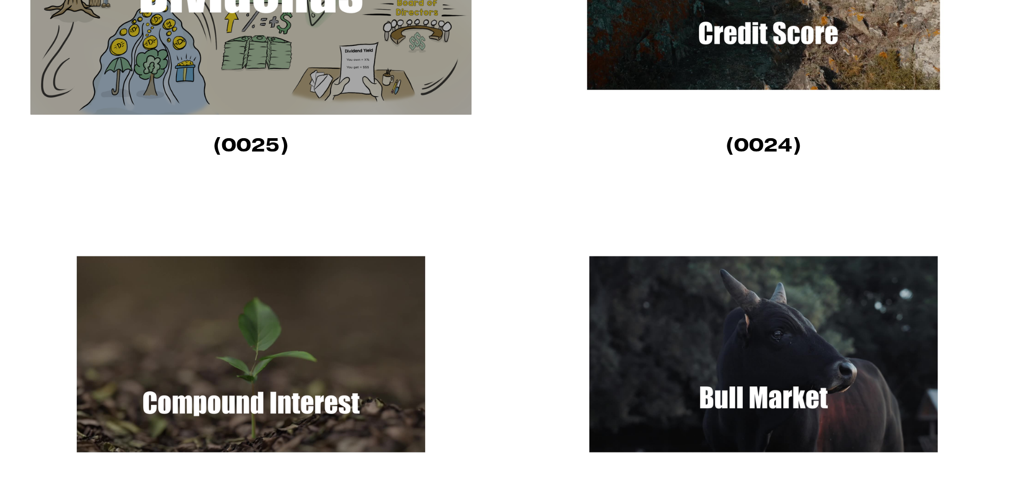
scroll to position [1226, 0]
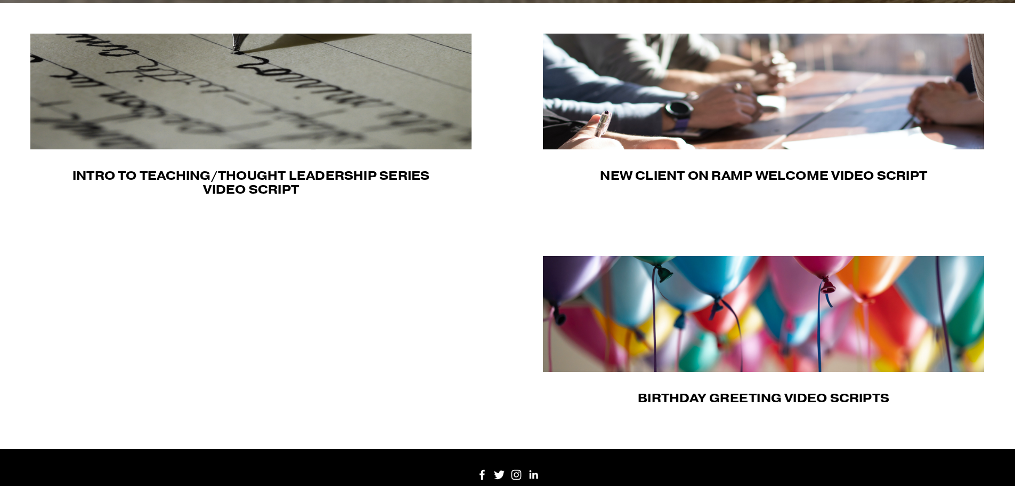
scroll to position [374, 0]
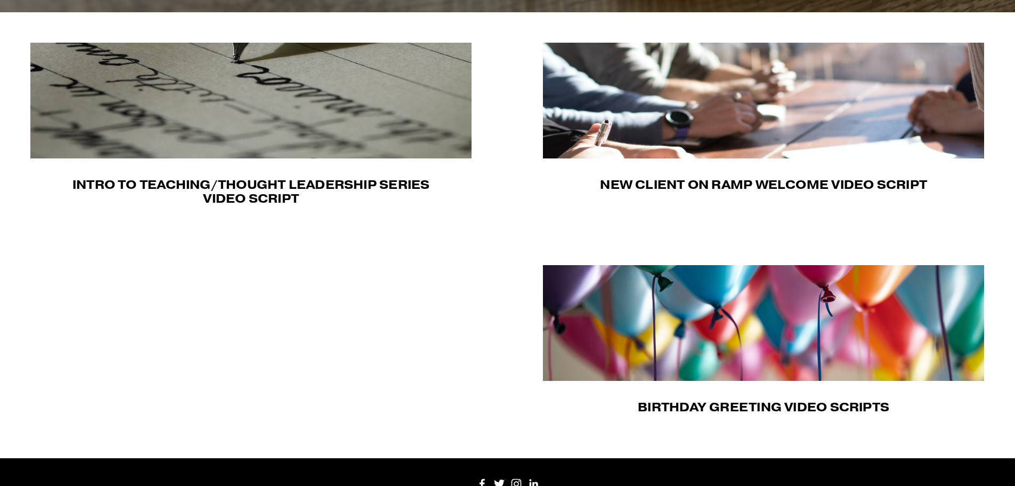
click at [753, 123] on img at bounding box center [763, 101] width 441 height 116
click at [722, 340] on img at bounding box center [763, 323] width 441 height 116
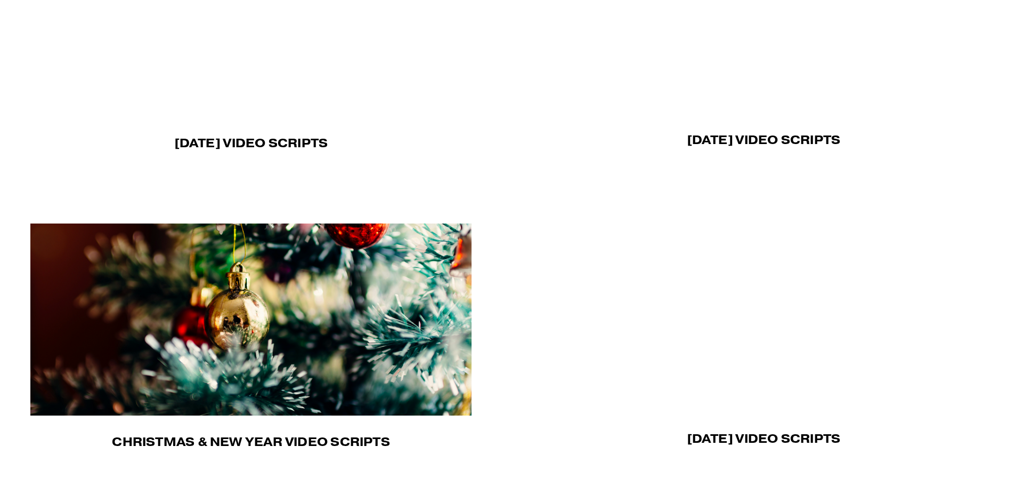
scroll to position [738, 0]
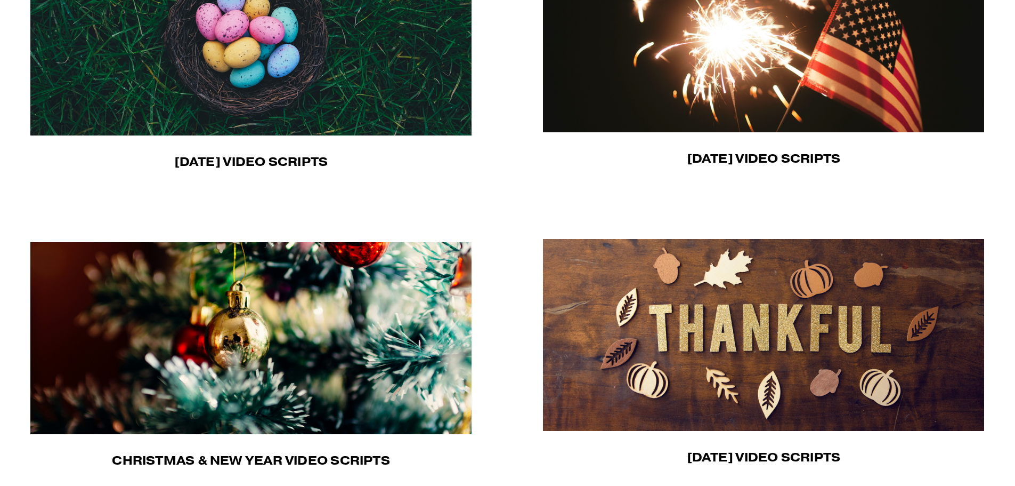
click at [695, 322] on img at bounding box center [763, 335] width 441 height 192
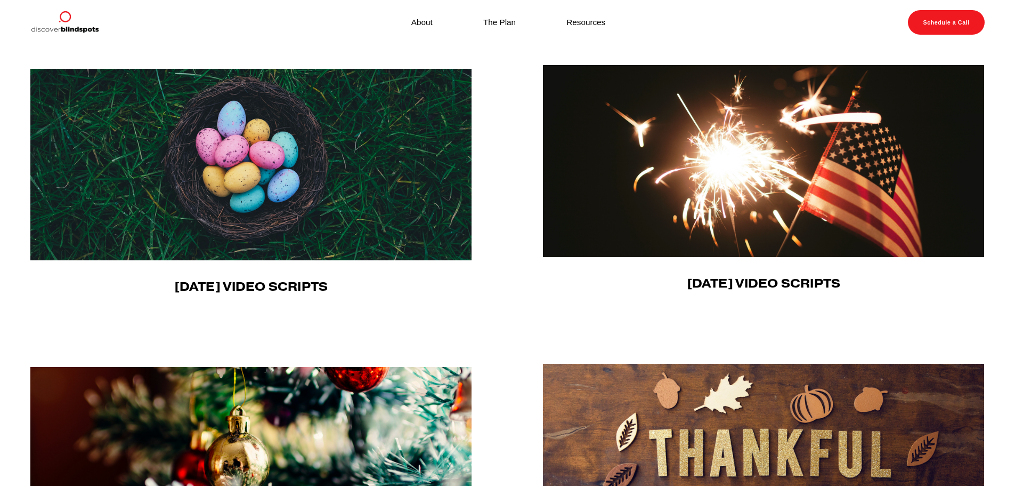
scroll to position [471, 0]
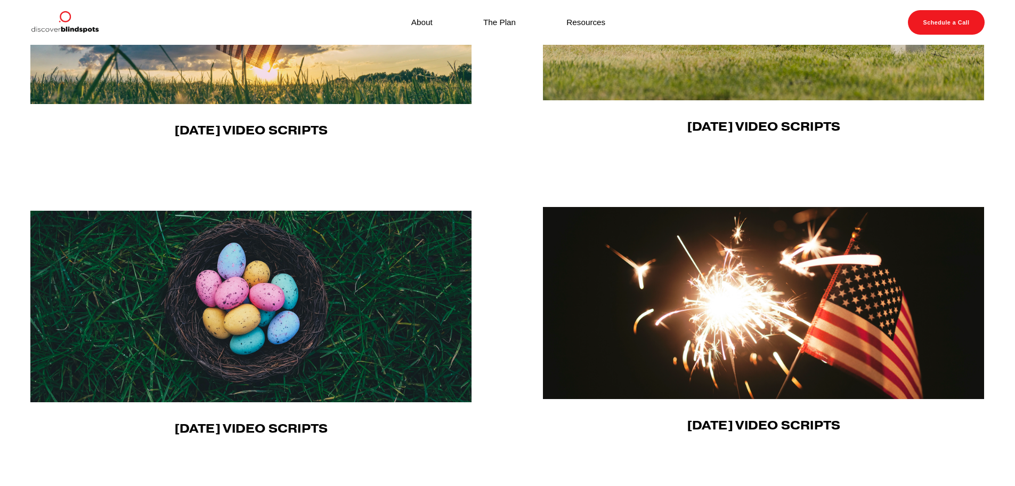
click at [353, 89] on img at bounding box center [251, 6] width 442 height 195
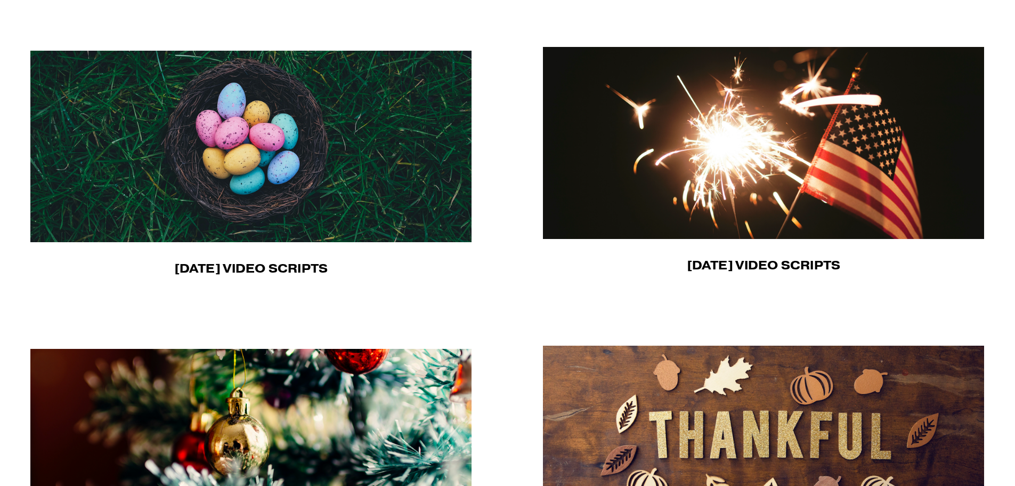
scroll to position [738, 0]
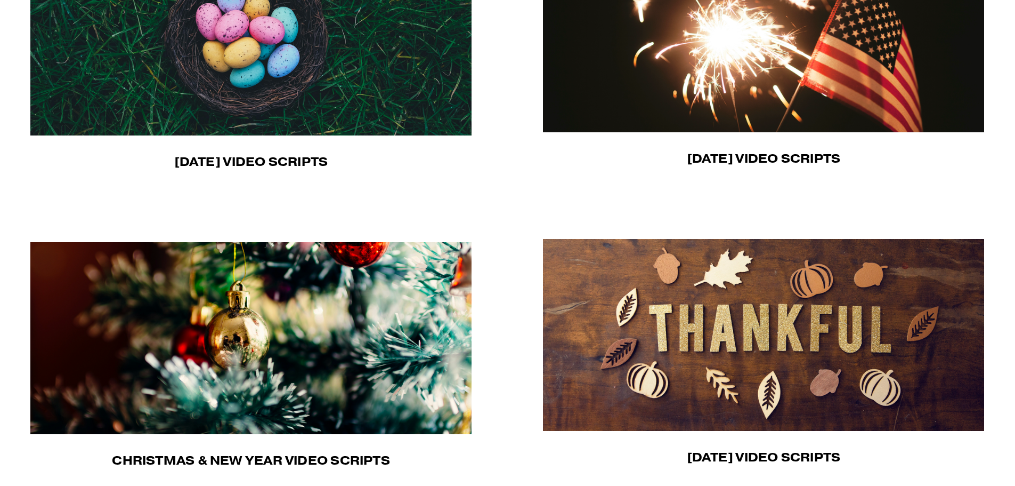
click at [374, 78] on img at bounding box center [250, 39] width 441 height 191
click at [713, 99] on img at bounding box center [763, 36] width 441 height 192
click at [254, 325] on img at bounding box center [250, 338] width 441 height 192
click at [718, 362] on img at bounding box center [763, 335] width 441 height 192
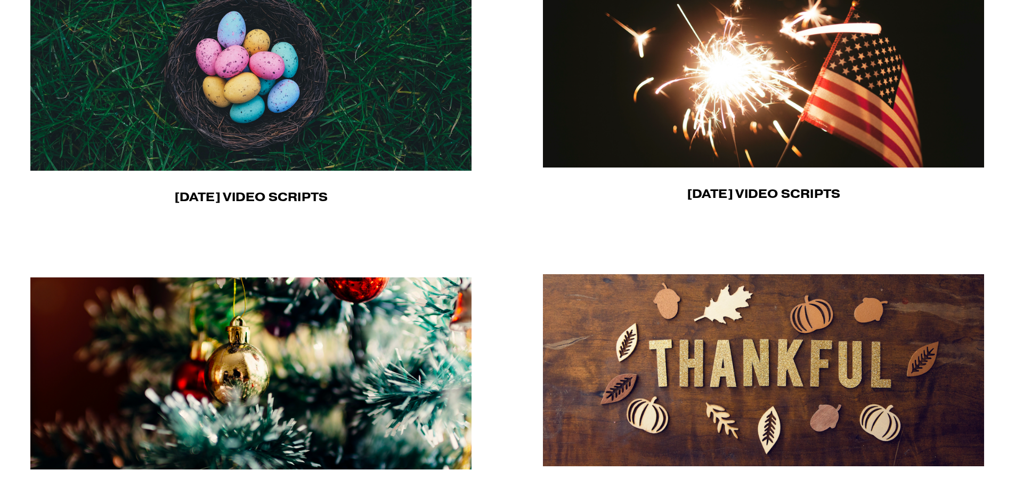
scroll to position [684, 0]
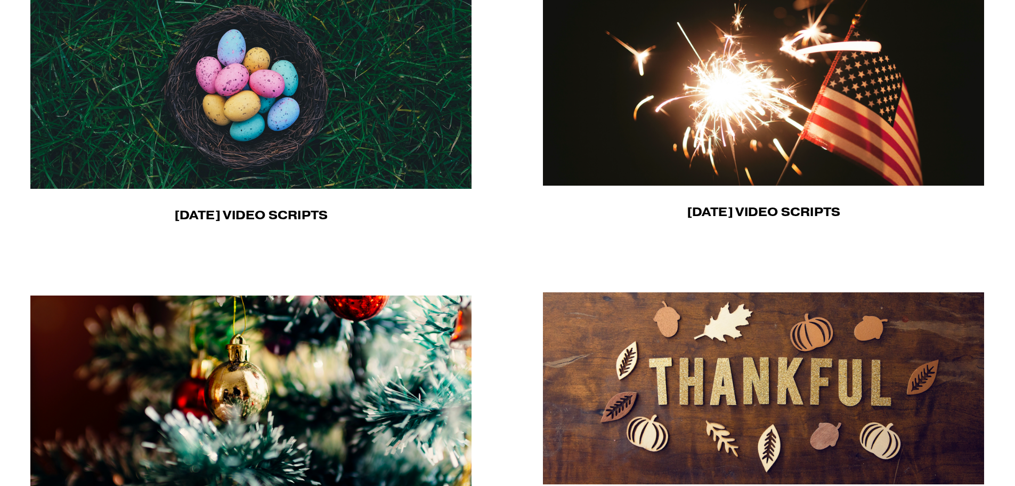
click at [863, 101] on img at bounding box center [763, 90] width 441 height 192
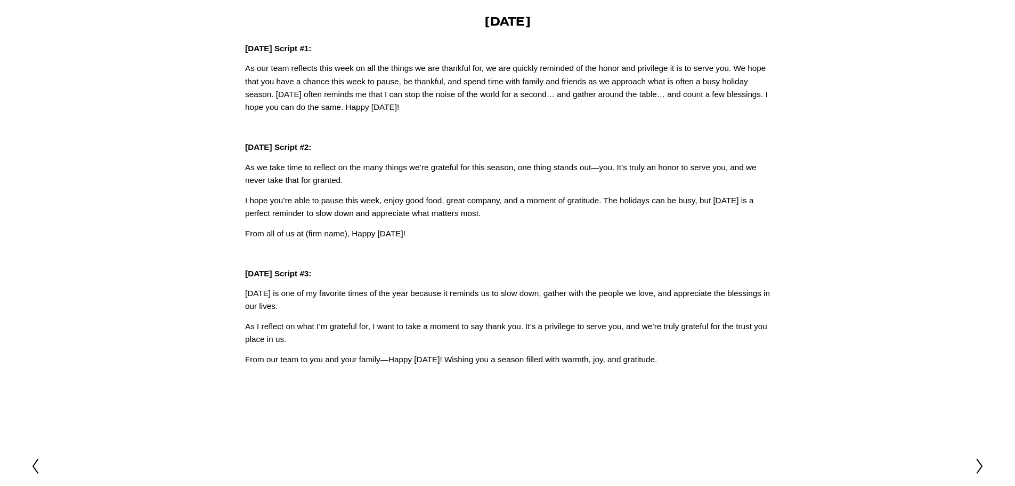
scroll to position [53, 0]
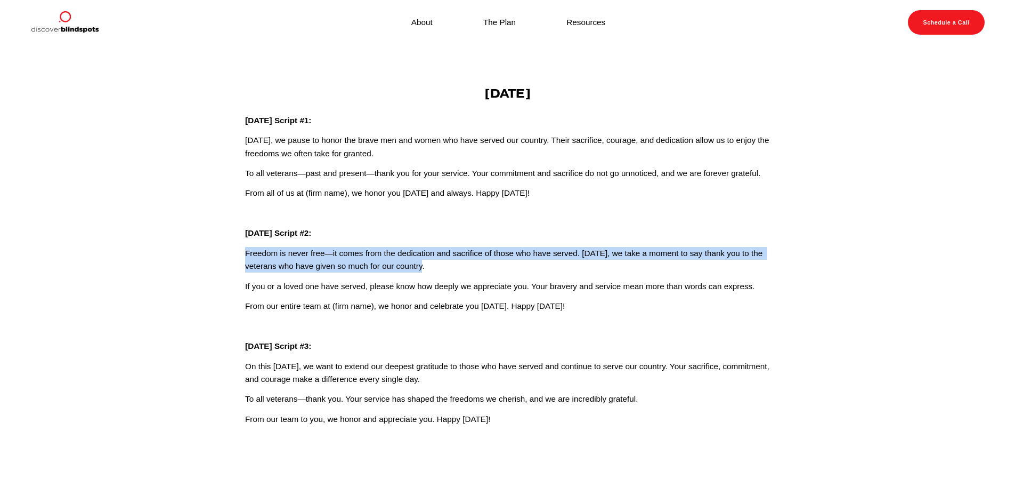
drag, startPoint x: 428, startPoint y: 267, endPoint x: 223, endPoint y: 253, distance: 205.7
click at [223, 253] on article "Mar 18 Written By Fletcher Riddle Veterans Day Veterans Day Script #1: Today, w…" at bounding box center [507, 265] width 1015 height 441
click at [427, 267] on p "Freedom is never free—it comes from the dedication and sacrifice of those who h…" at bounding box center [507, 260] width 525 height 26
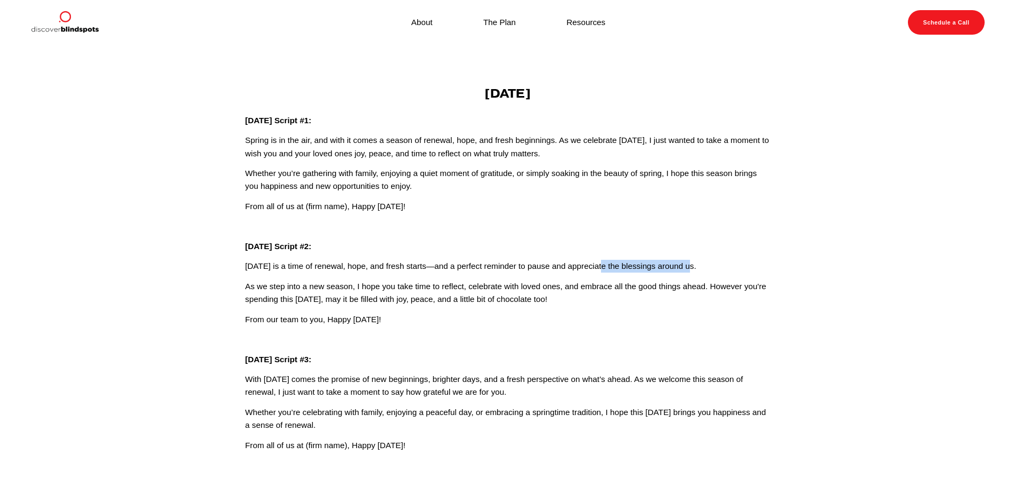
drag, startPoint x: 601, startPoint y: 267, endPoint x: 689, endPoint y: 265, distance: 88.0
click at [689, 265] on p "Easter is a time of renewal, hope, and fresh starts—and a perfect reminder to p…" at bounding box center [507, 266] width 525 height 13
drag, startPoint x: 588, startPoint y: 279, endPoint x: 546, endPoint y: 281, distance: 42.7
click at [588, 279] on div "Easter Easter Script #1: Spring is in the air, and with it comes a season of re…" at bounding box center [507, 269] width 525 height 366
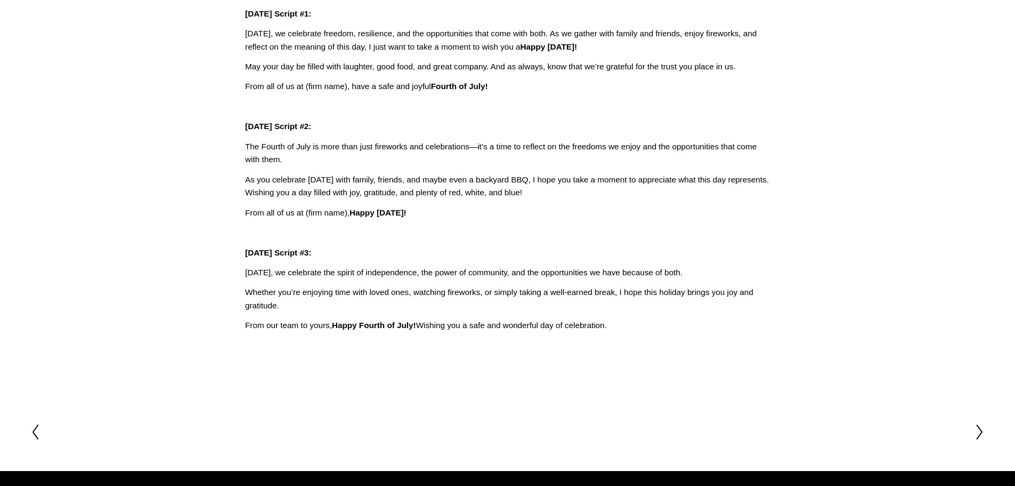
scroll to position [53, 0]
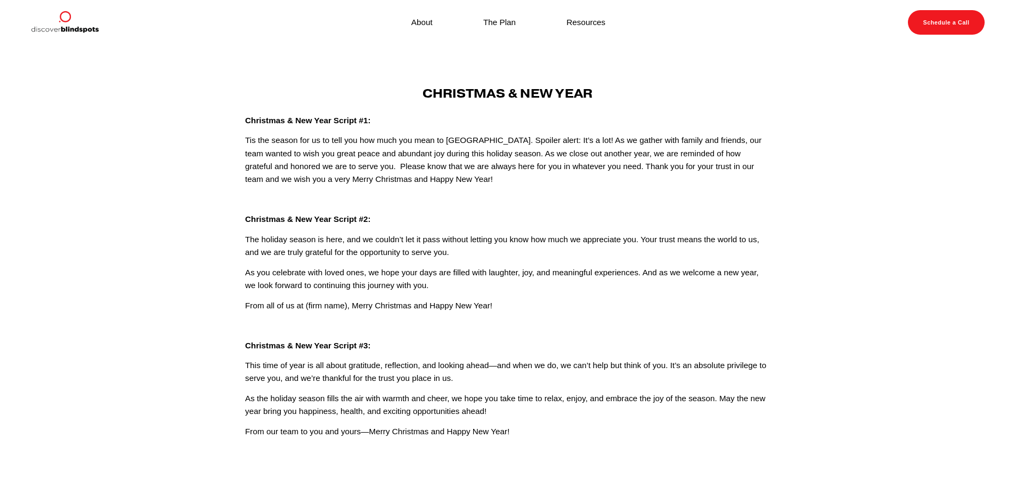
scroll to position [53, 0]
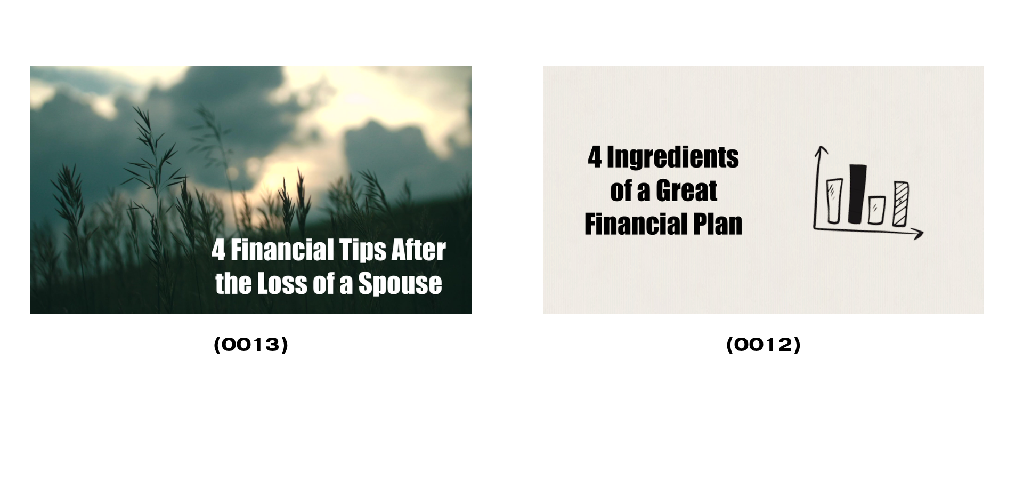
scroll to position [3251, 0]
